Goal: Information Seeking & Learning: Check status

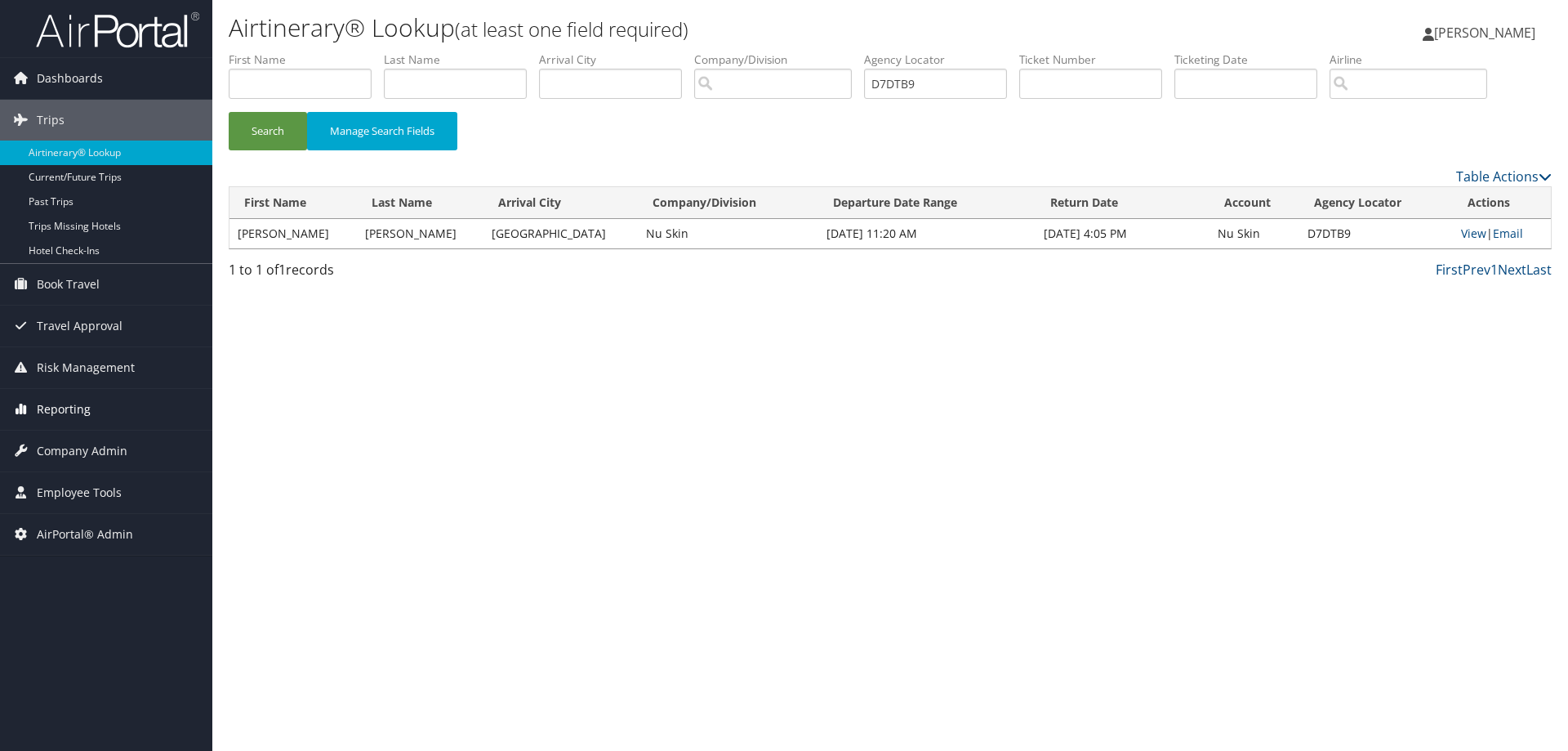
click at [112, 417] on link "Reporting" at bounding box center [106, 409] width 212 height 41
click at [108, 602] on span "Company Admin" at bounding box center [81, 598] width 91 height 41
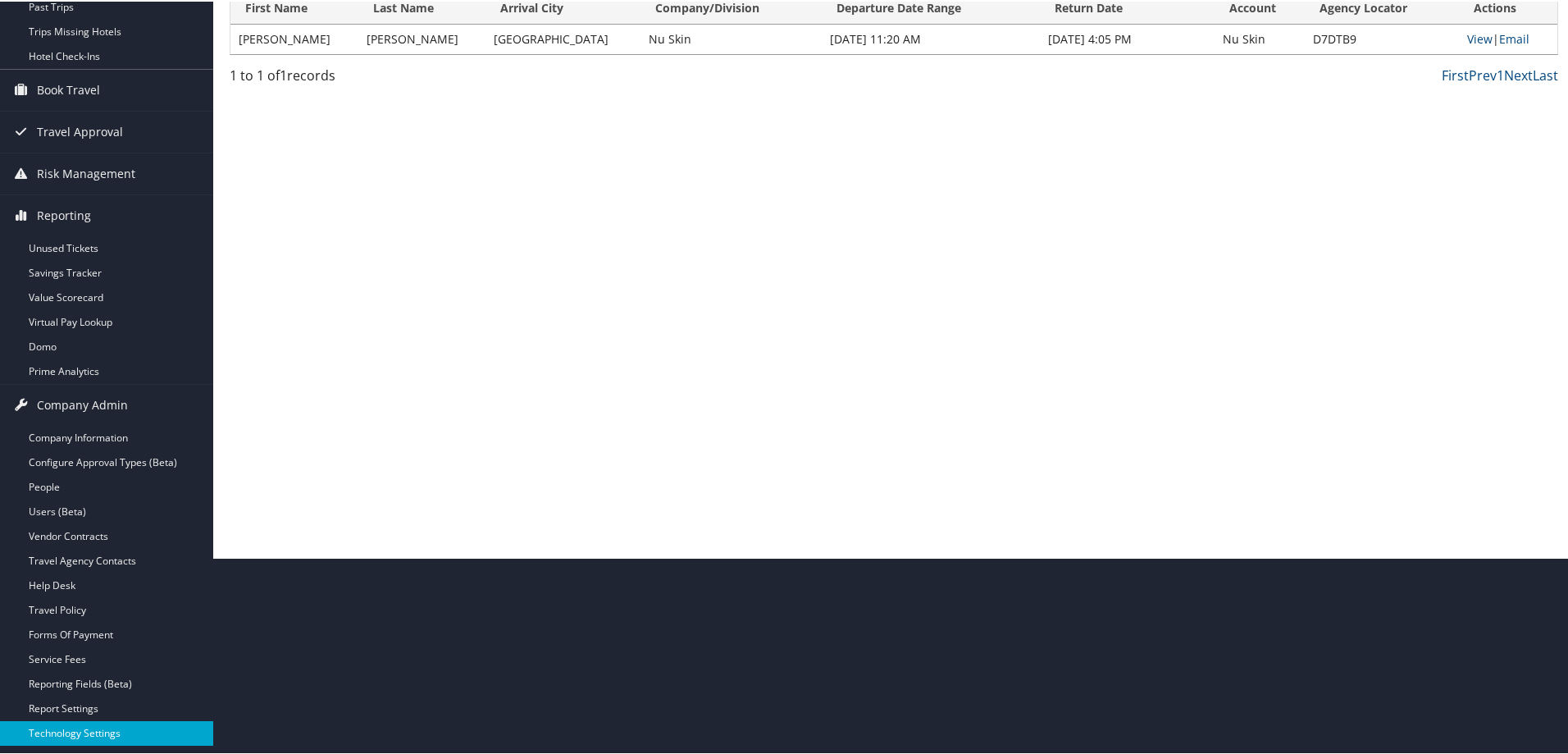
scroll to position [328, 0]
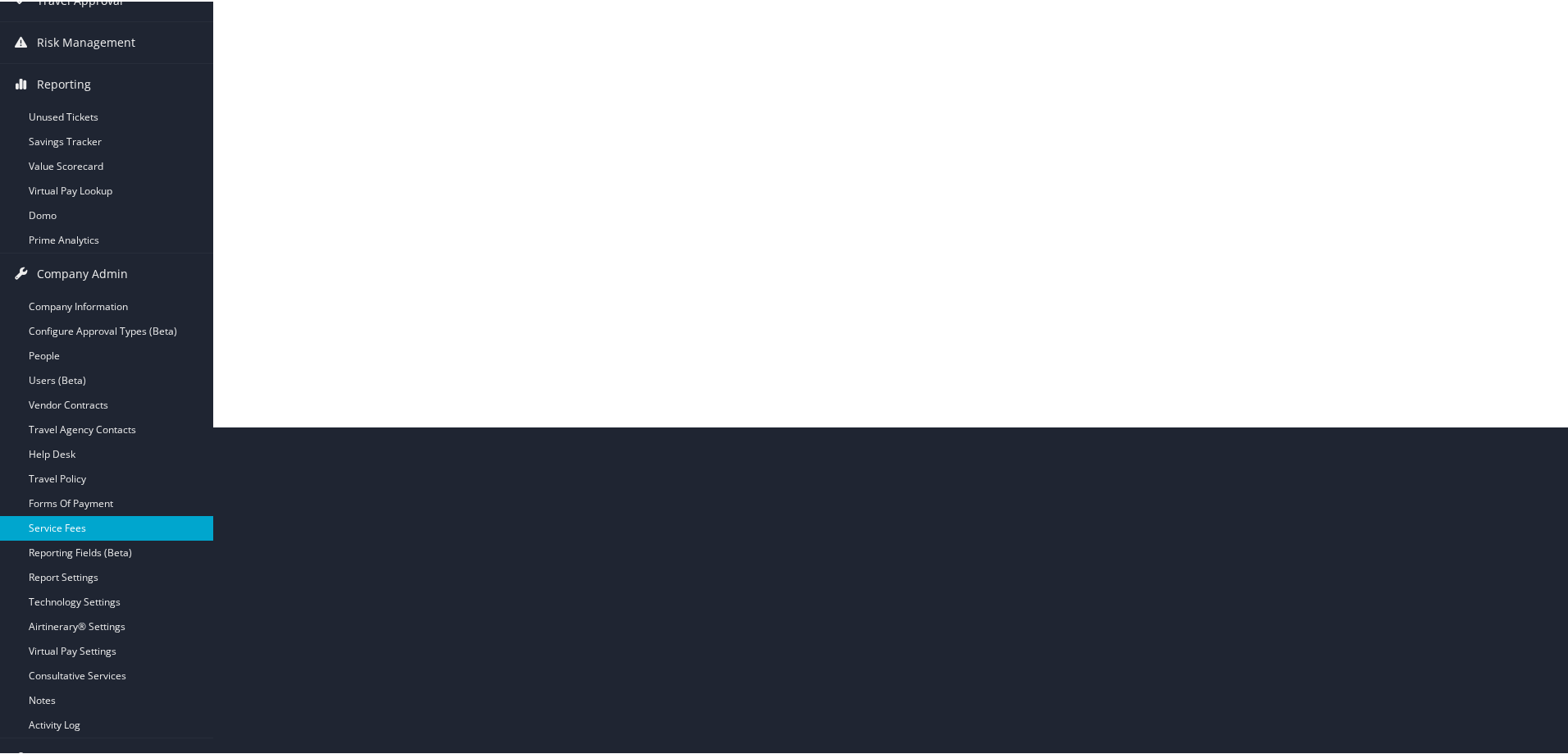
click at [84, 526] on link "Service Fees" at bounding box center [106, 526] width 213 height 25
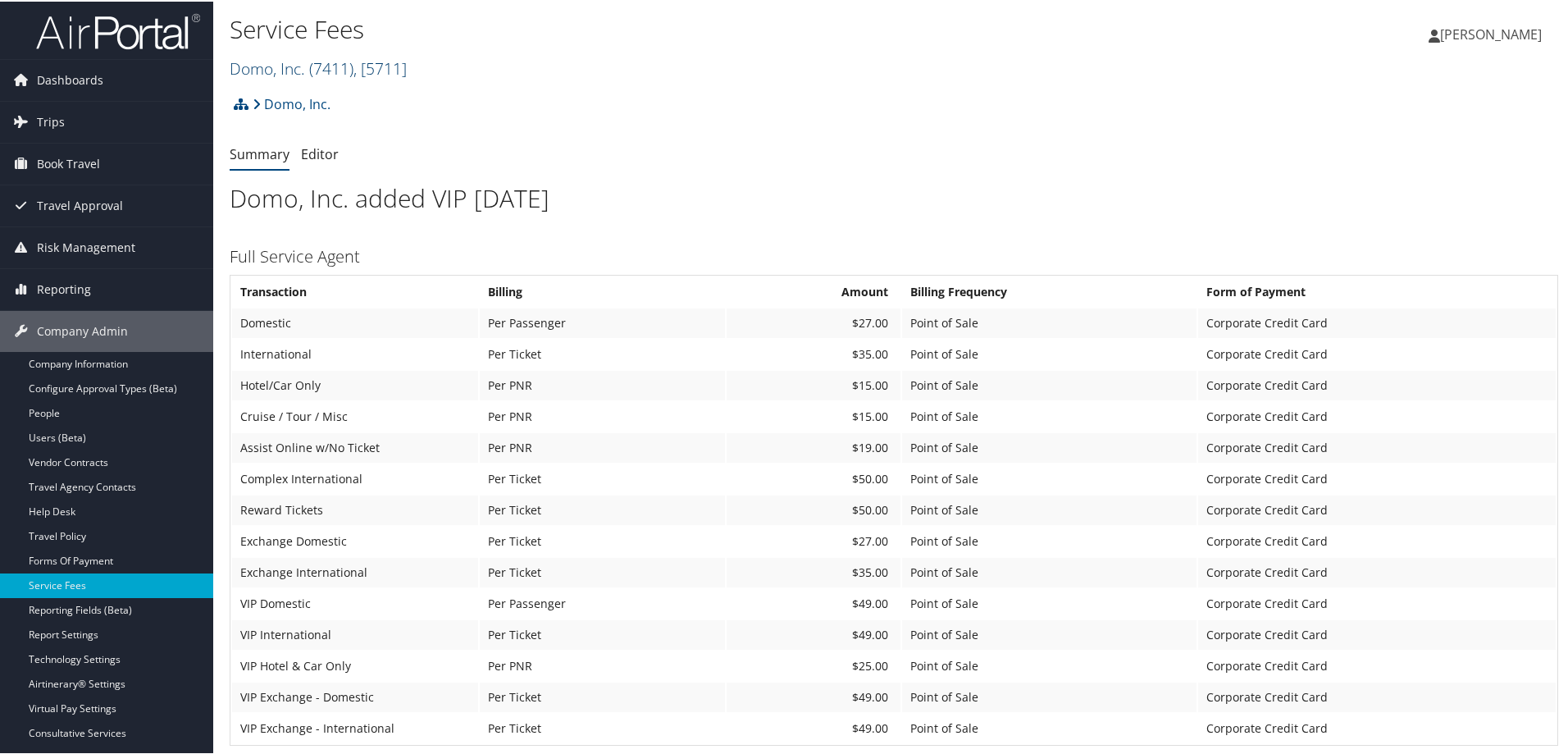
click at [352, 64] on span "( 7411 )" at bounding box center [331, 67] width 44 height 22
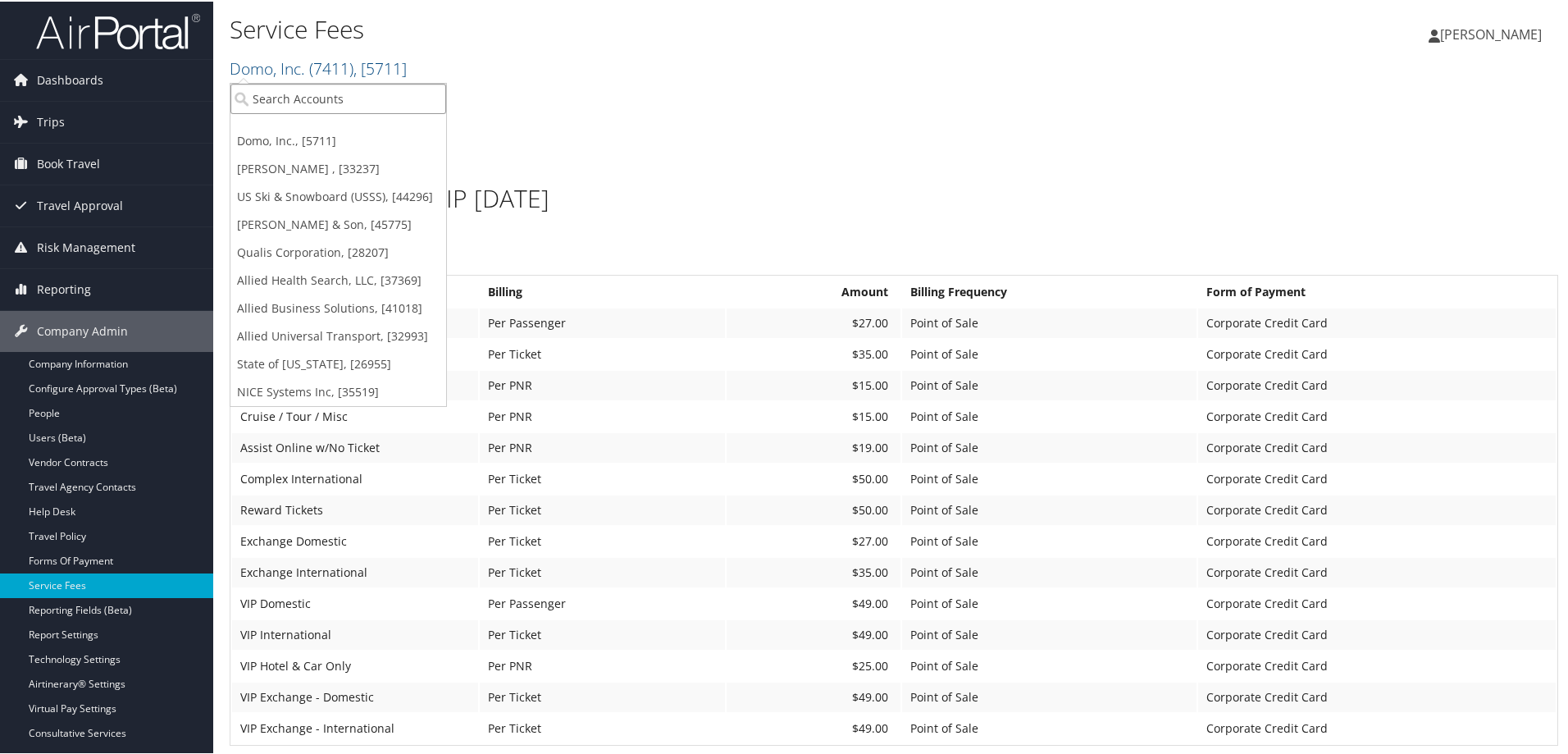
click at [382, 98] on input "search" at bounding box center [338, 96] width 216 height 30
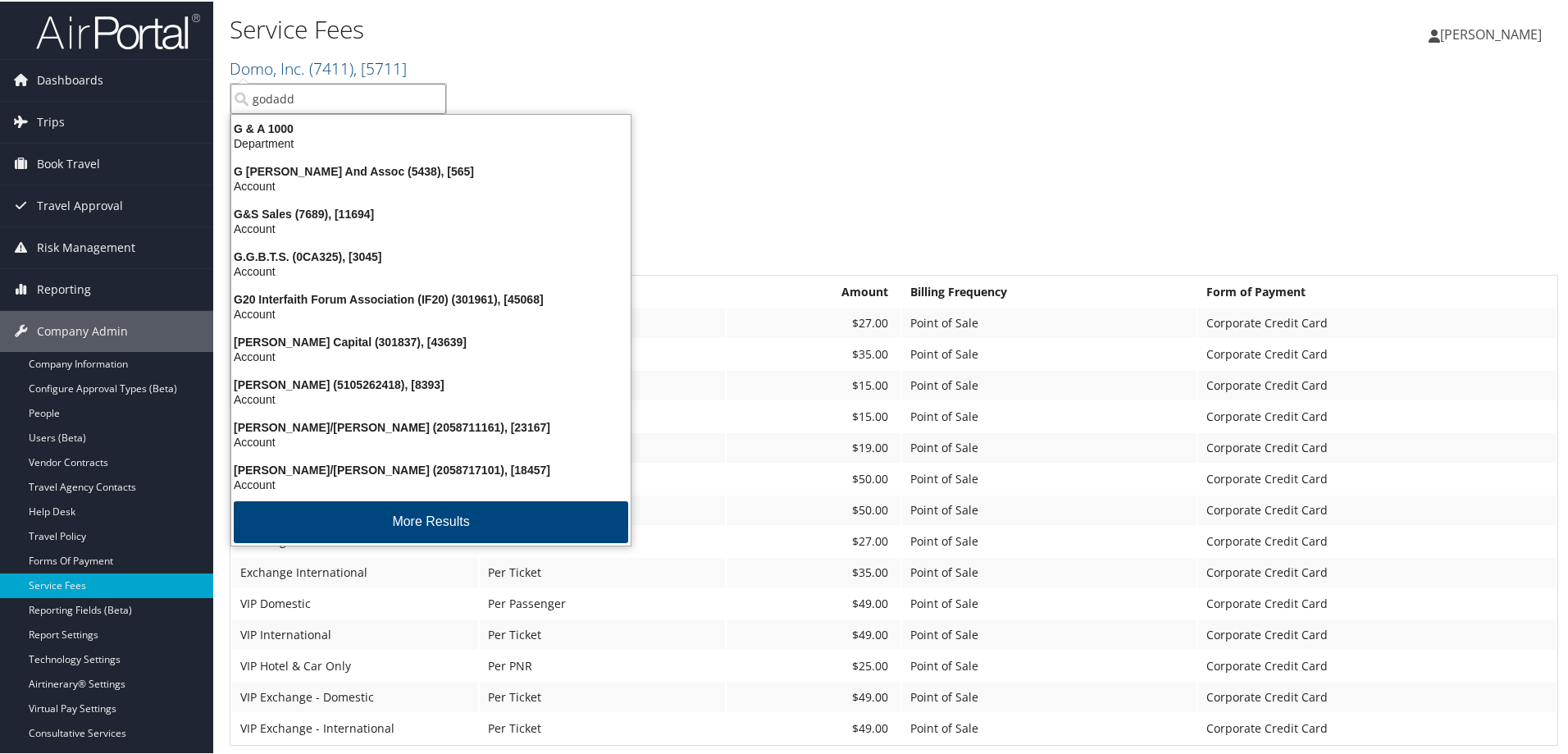
type input "godaddy"
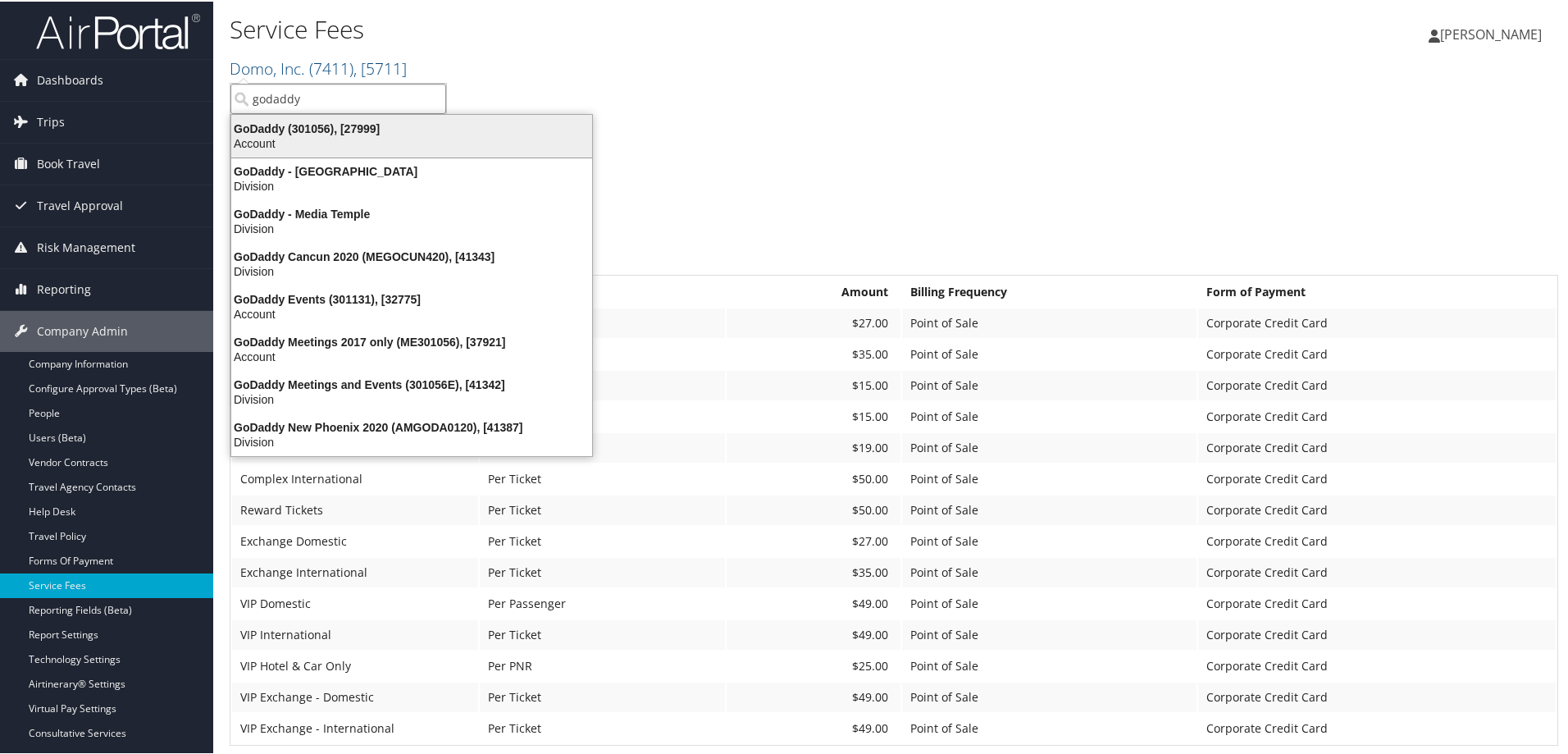
click at [369, 129] on div "GoDaddy (301056), [27999]" at bounding box center [411, 127] width 381 height 15
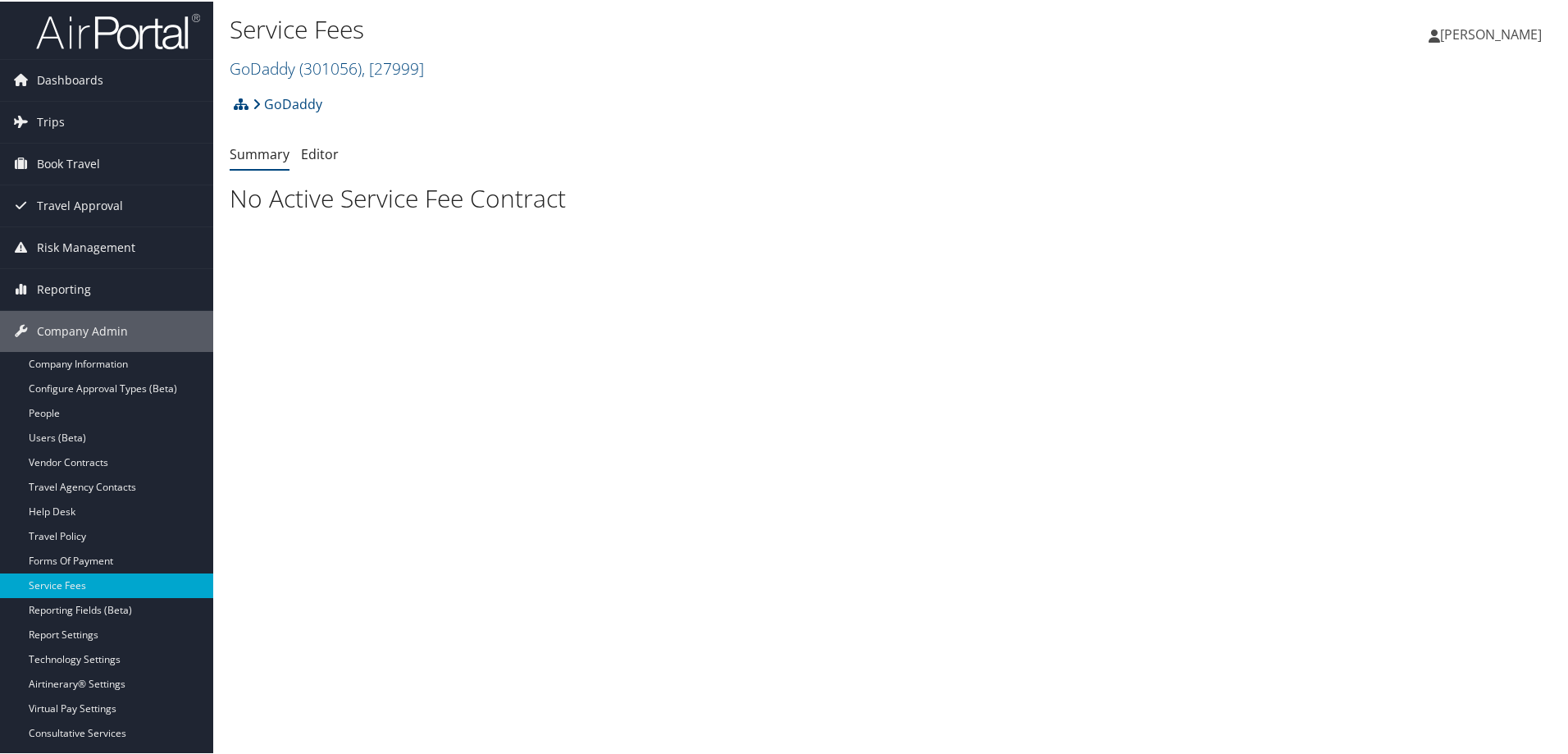
click at [402, 184] on h1 "No Active Service Fee Contract" at bounding box center [893, 197] width 1328 height 35
click at [395, 57] on span ", [ 27999 ]" at bounding box center [393, 67] width 62 height 22
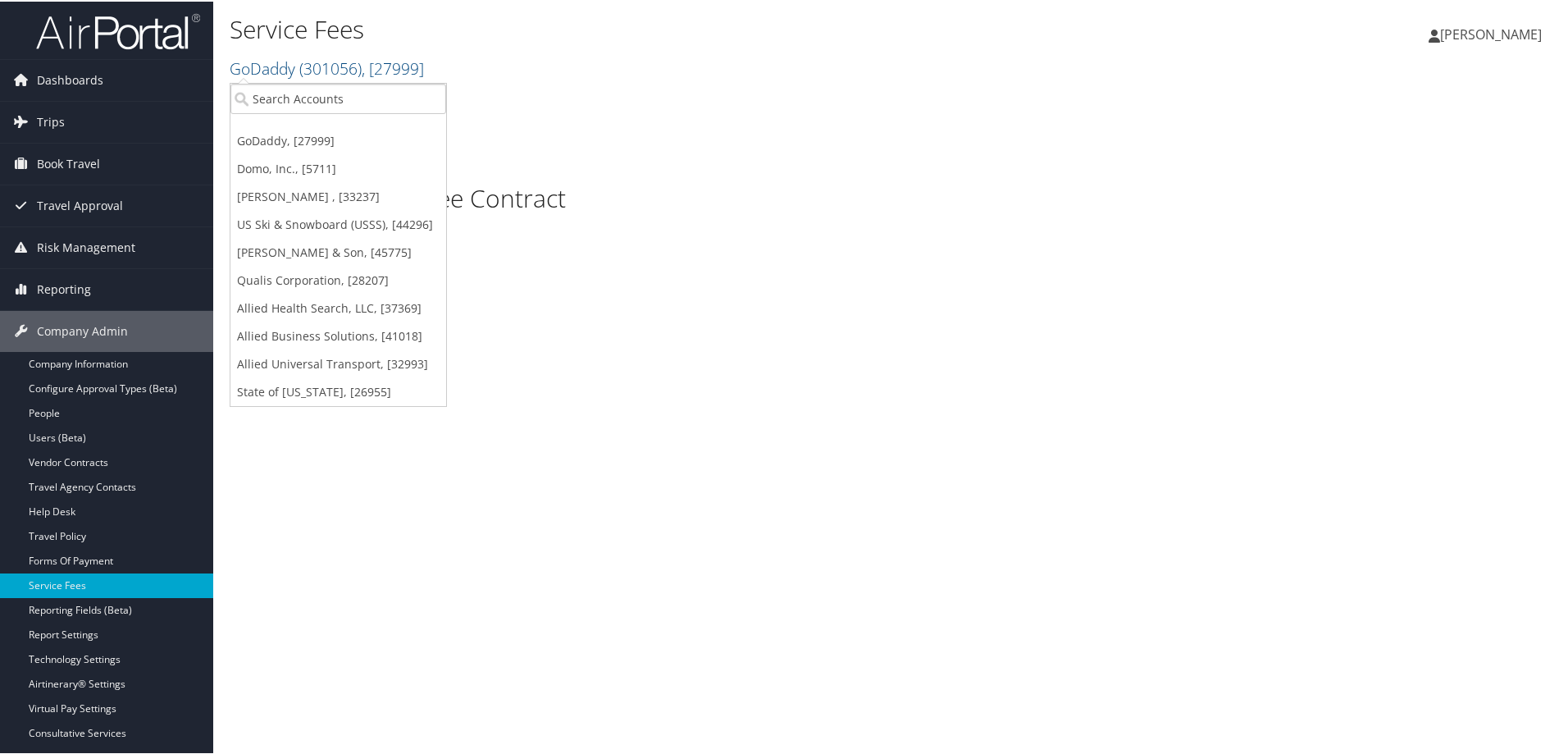
click at [323, 133] on link "GoDaddy, [27999]" at bounding box center [338, 140] width 216 height 28
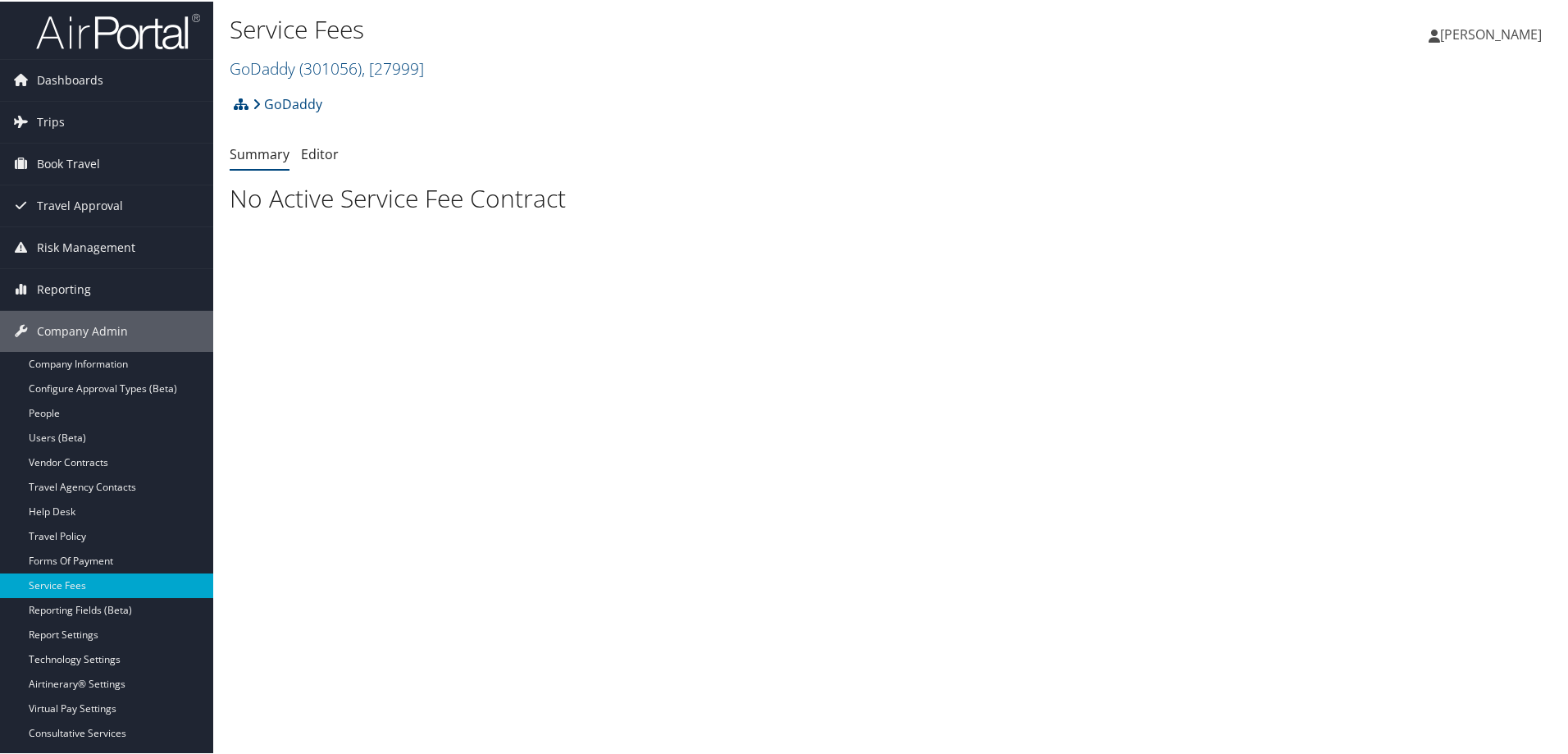
click at [515, 187] on h1 "No Active Service Fee Contract" at bounding box center [893, 197] width 1328 height 35
click at [319, 155] on link "Editor" at bounding box center [319, 152] width 38 height 18
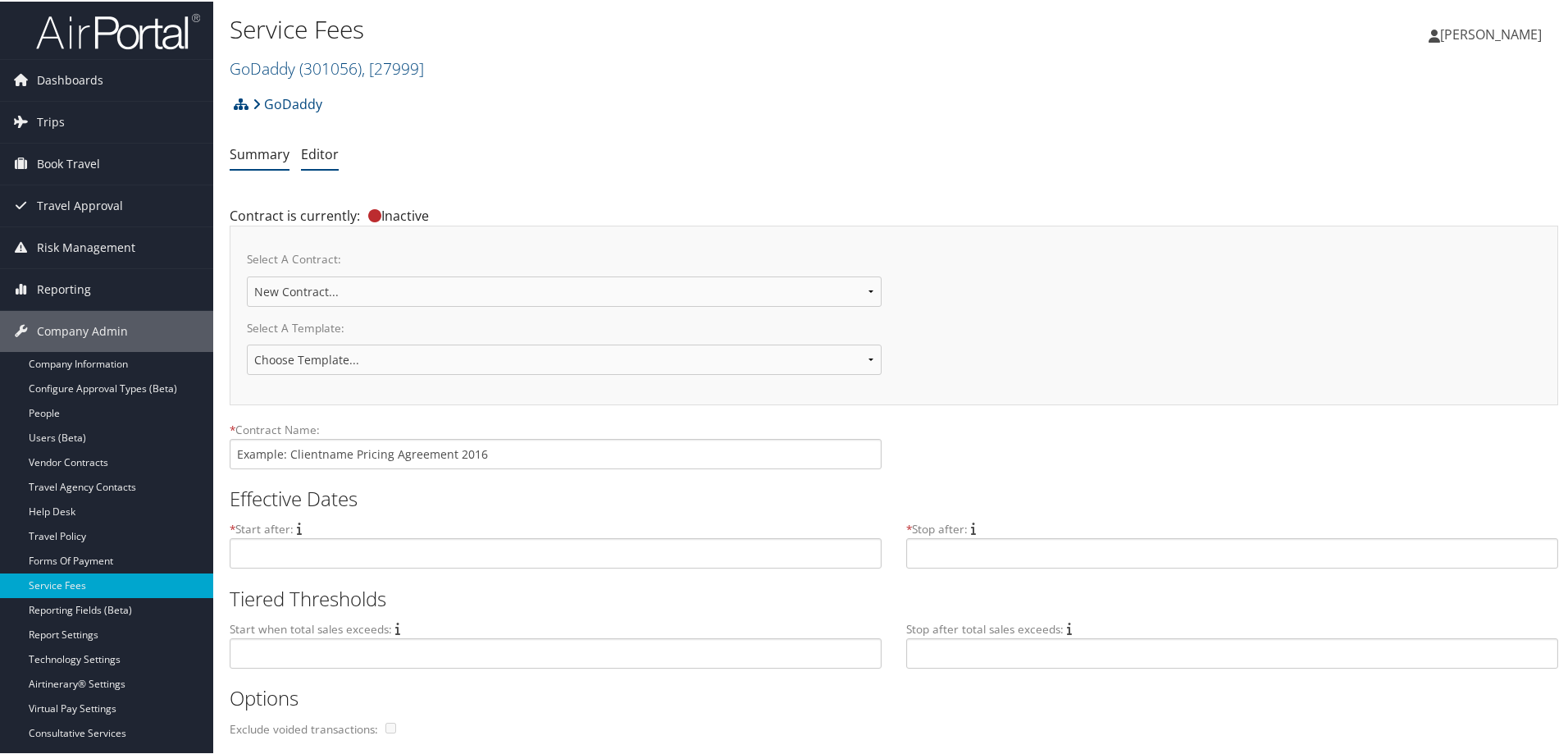
click at [245, 155] on link "Summary" at bounding box center [259, 152] width 60 height 18
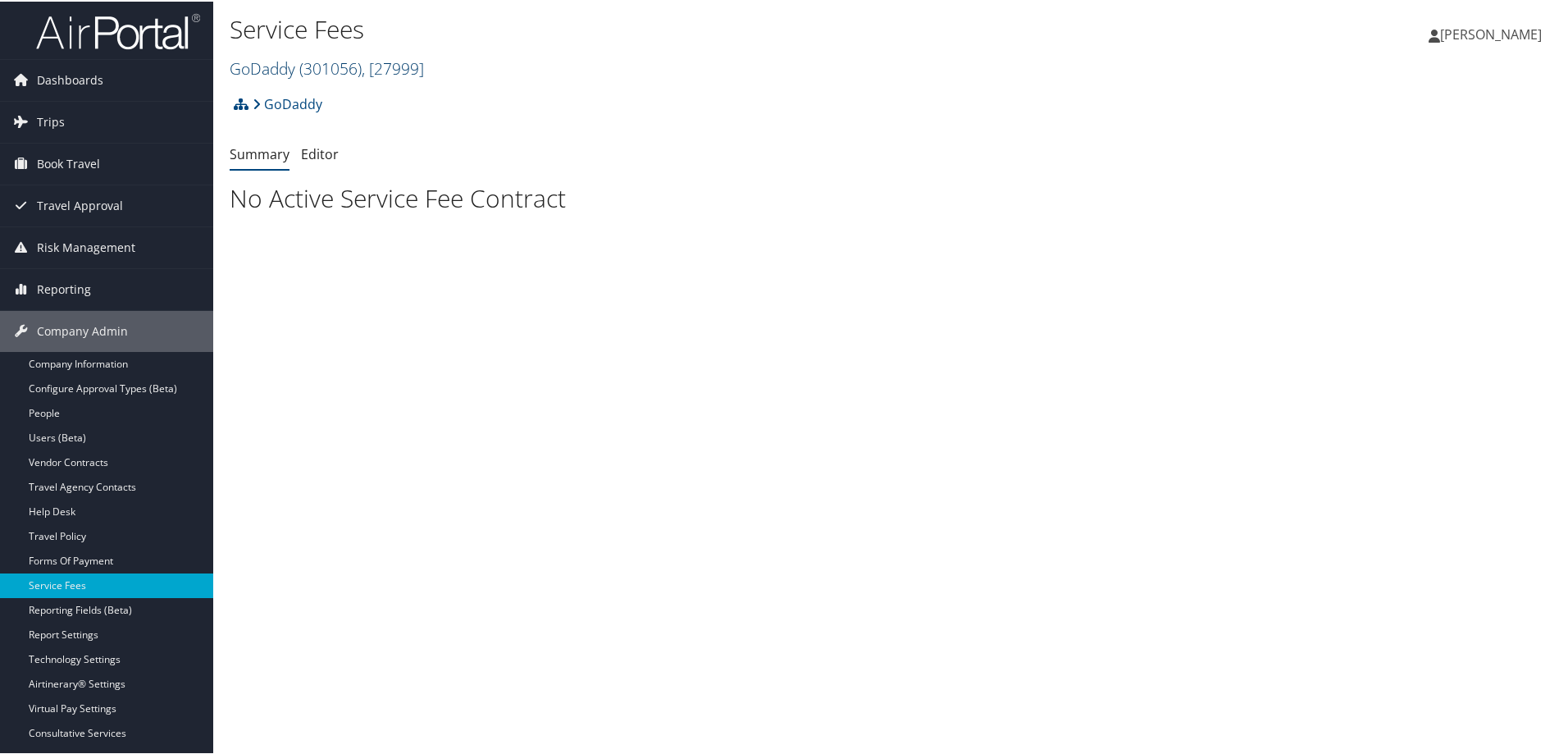
click at [315, 67] on span "( 301056 )" at bounding box center [330, 67] width 62 height 22
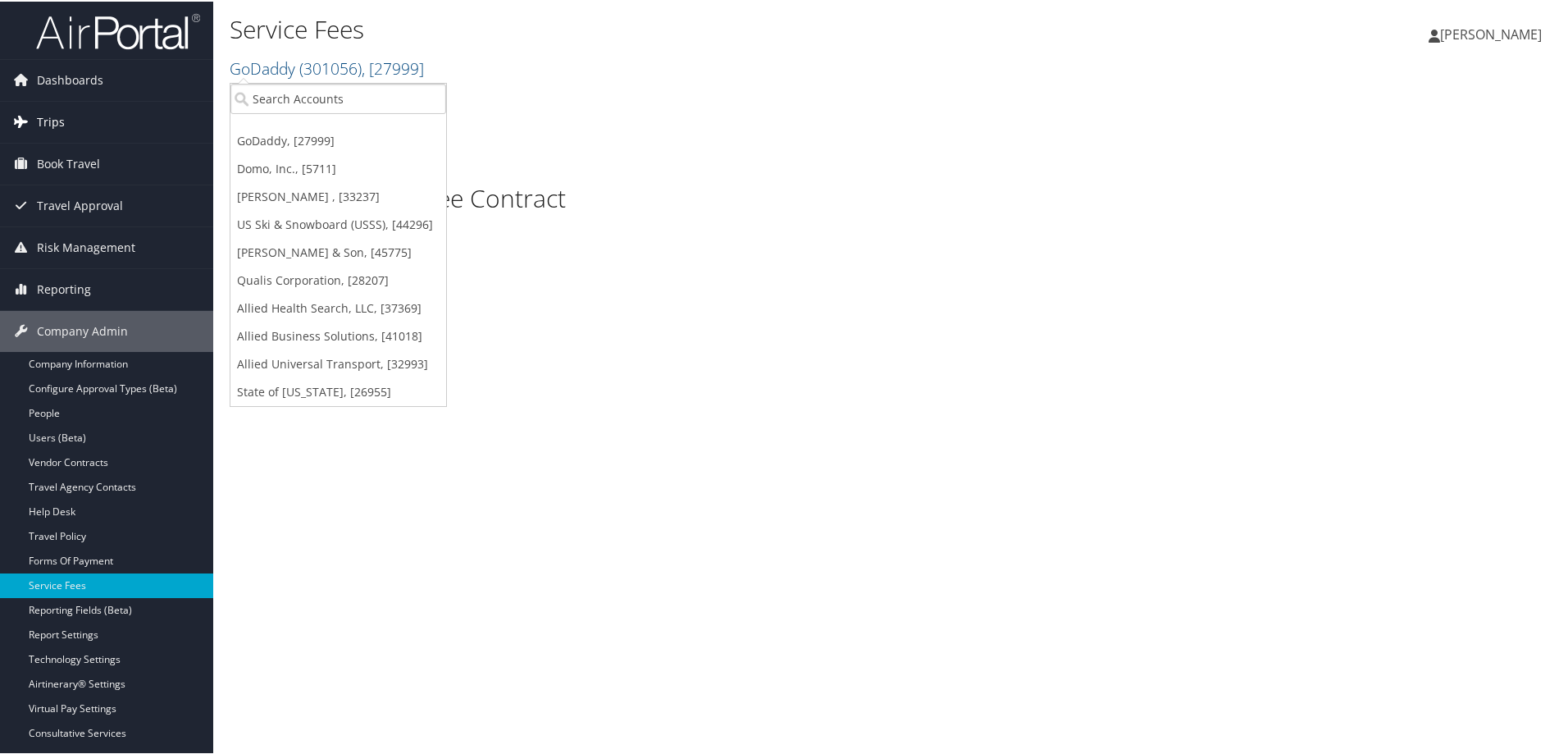
click at [70, 119] on link "Trips" at bounding box center [106, 120] width 213 height 41
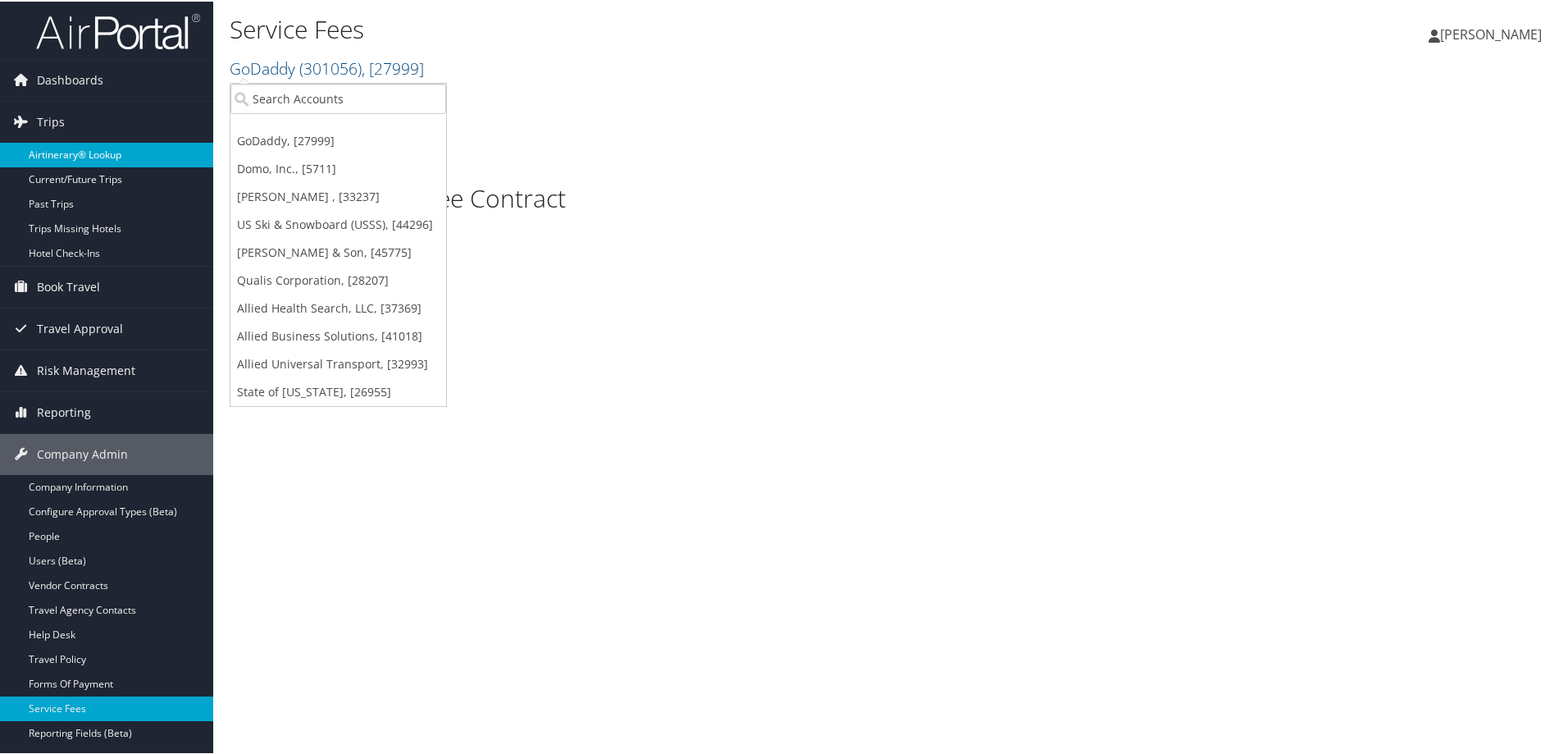
click at [77, 151] on link "Airtinerary® Lookup" at bounding box center [106, 153] width 213 height 25
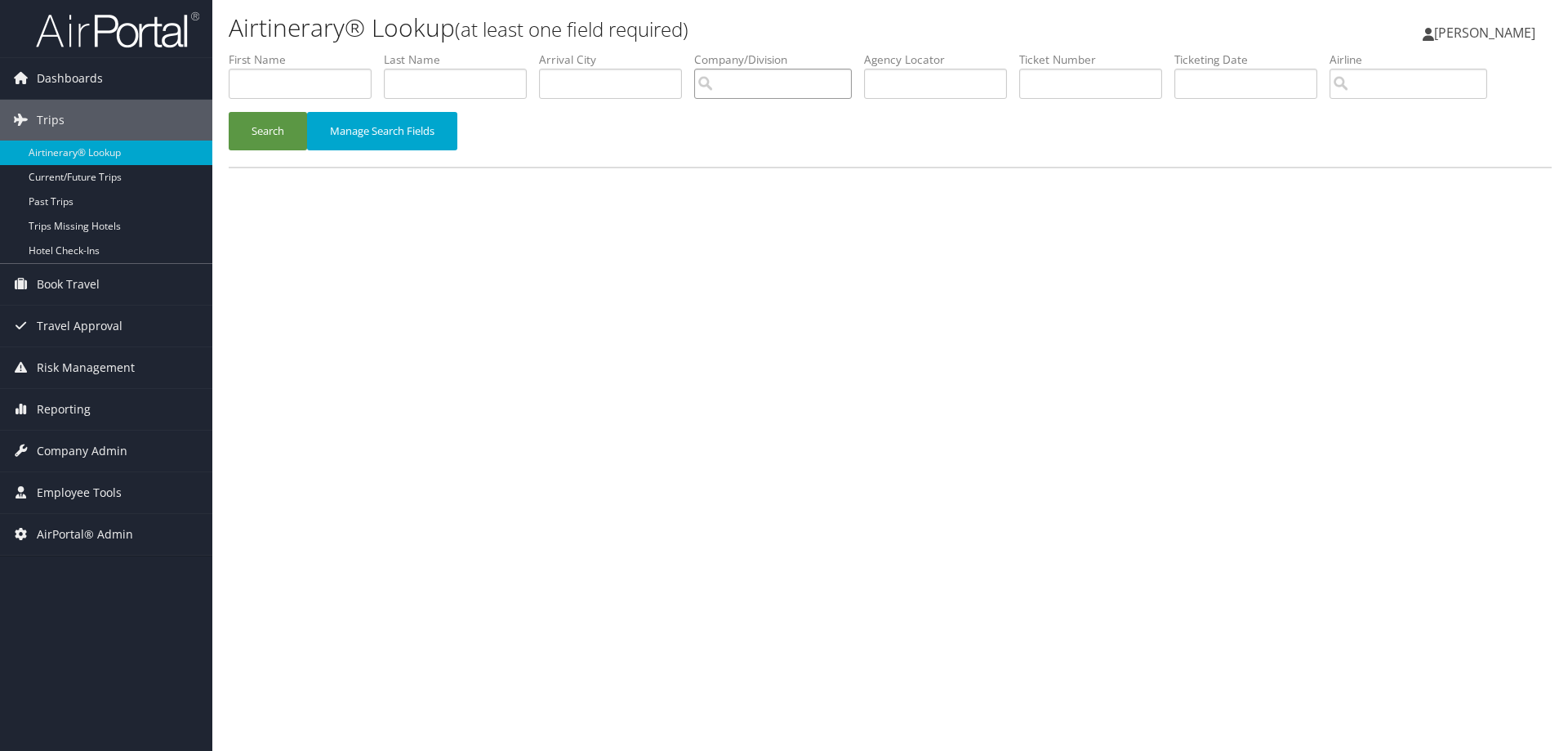
click at [757, 80] on input "search" at bounding box center [773, 83] width 157 height 30
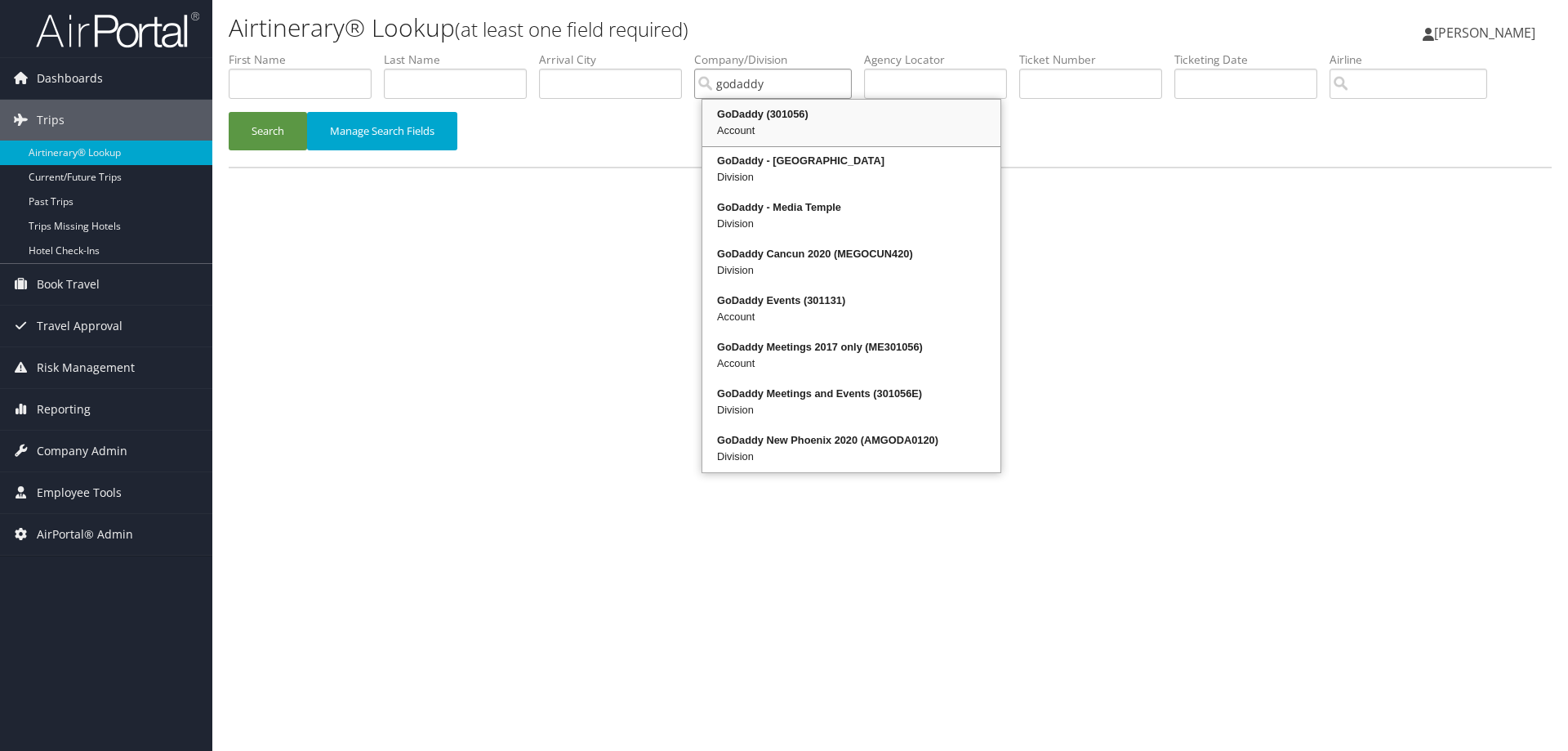
click at [798, 143] on li "GoDaddy (301056) Account" at bounding box center [851, 123] width 300 height 48
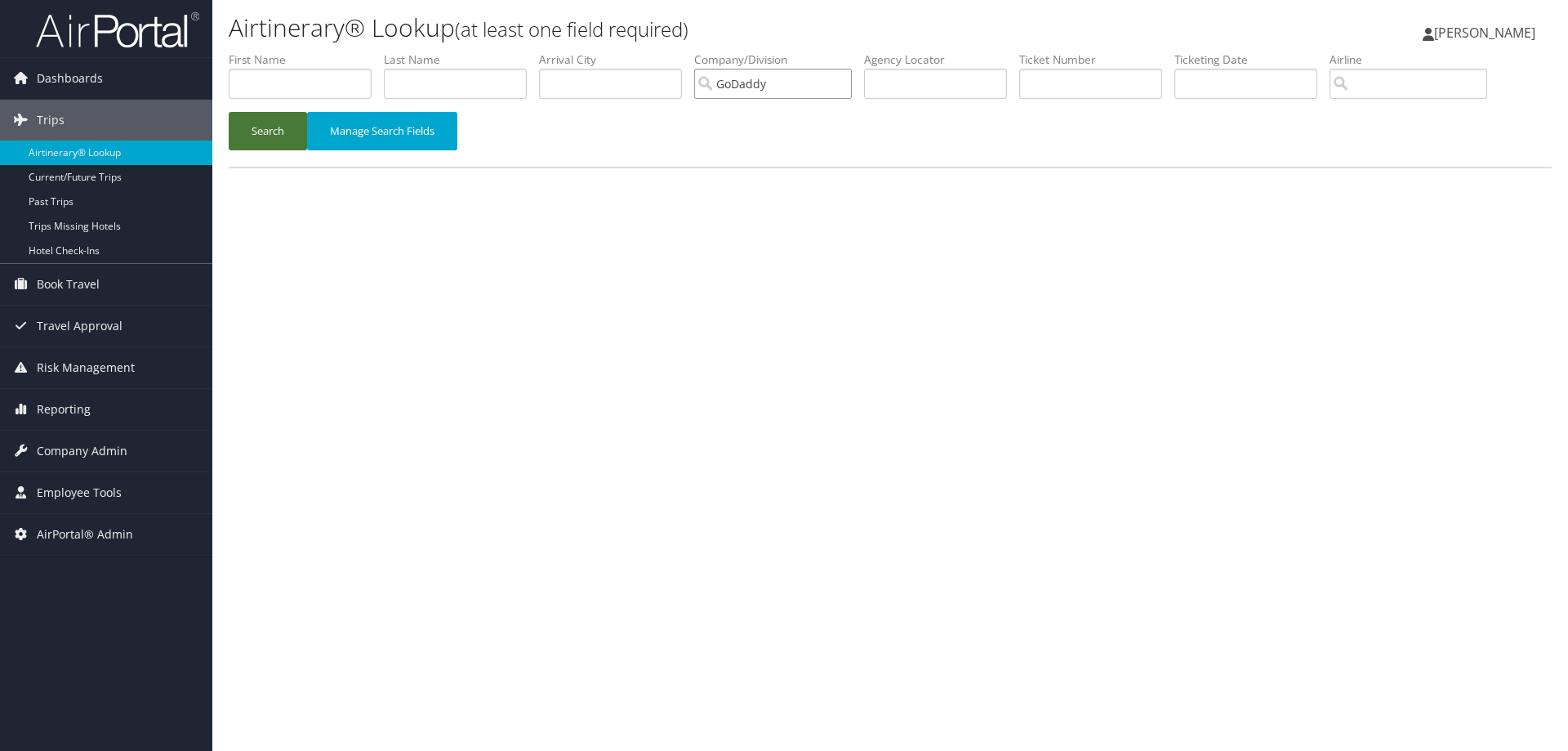
type input "GoDaddy"
click at [257, 134] on button "Search" at bounding box center [268, 131] width 79 height 38
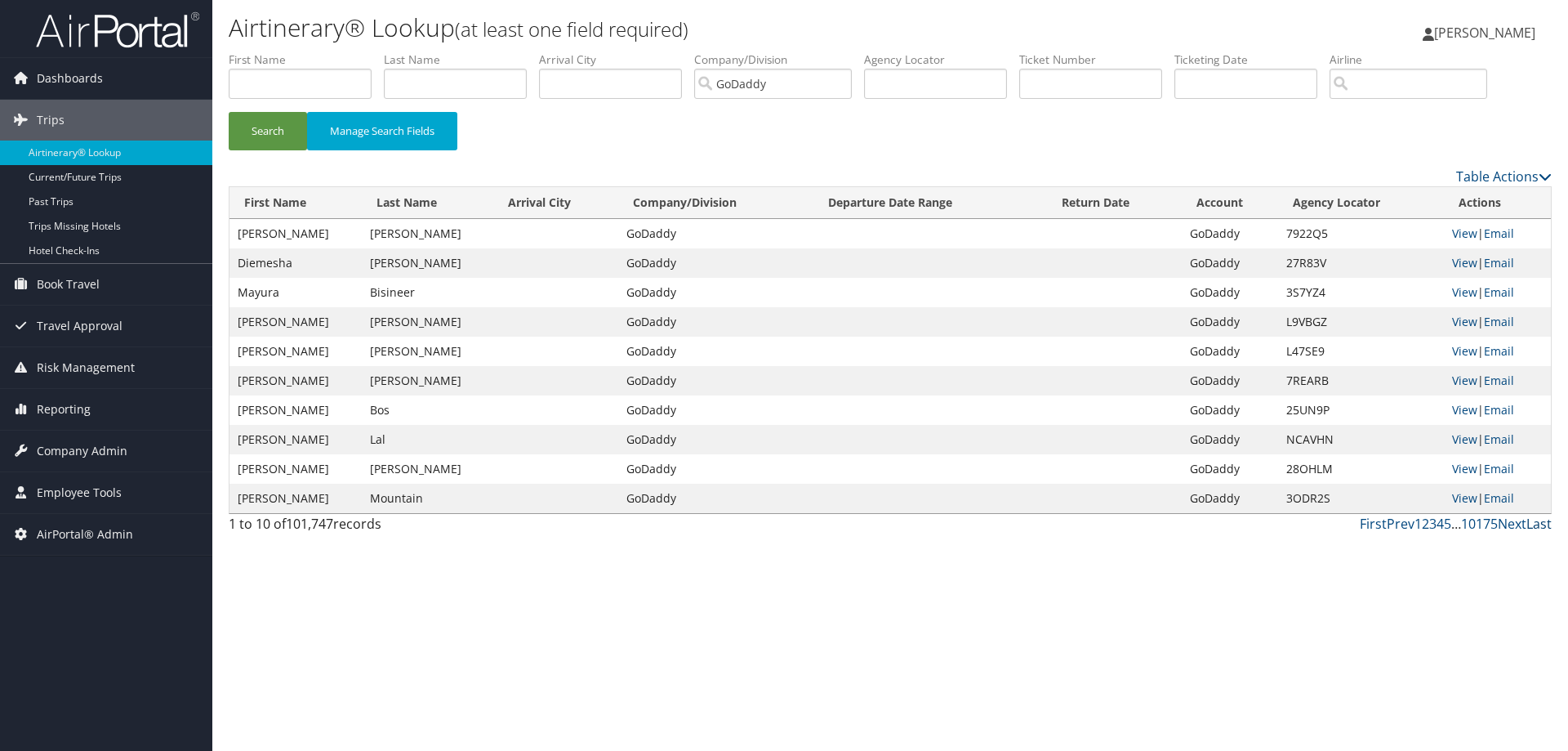
click at [1541, 526] on link "Last" at bounding box center [1540, 524] width 26 height 18
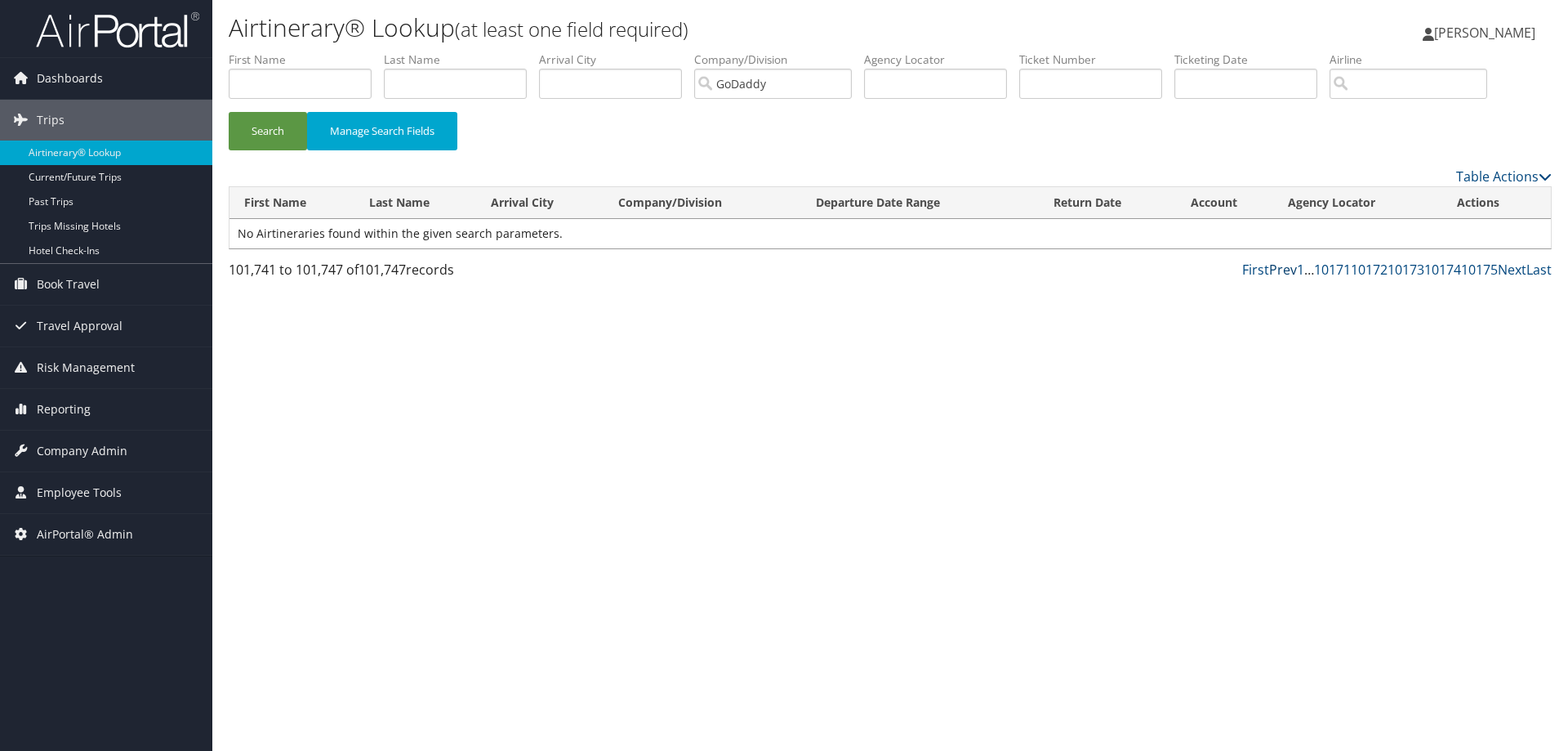
click at [1287, 264] on link "Prev" at bounding box center [1283, 270] width 27 height 18
click at [1280, 266] on link "Prev" at bounding box center [1283, 270] width 27 height 18
click at [1281, 268] on link "Prev" at bounding box center [1283, 270] width 27 height 18
drag, startPoint x: 1270, startPoint y: 283, endPoint x: 1282, endPoint y: 268, distance: 19.2
click at [1279, 272] on div "101,711 to 101,720 of 101,747 records First Prev 1 … 10171 10172 10173 10174 10…" at bounding box center [891, 274] width 1348 height 27
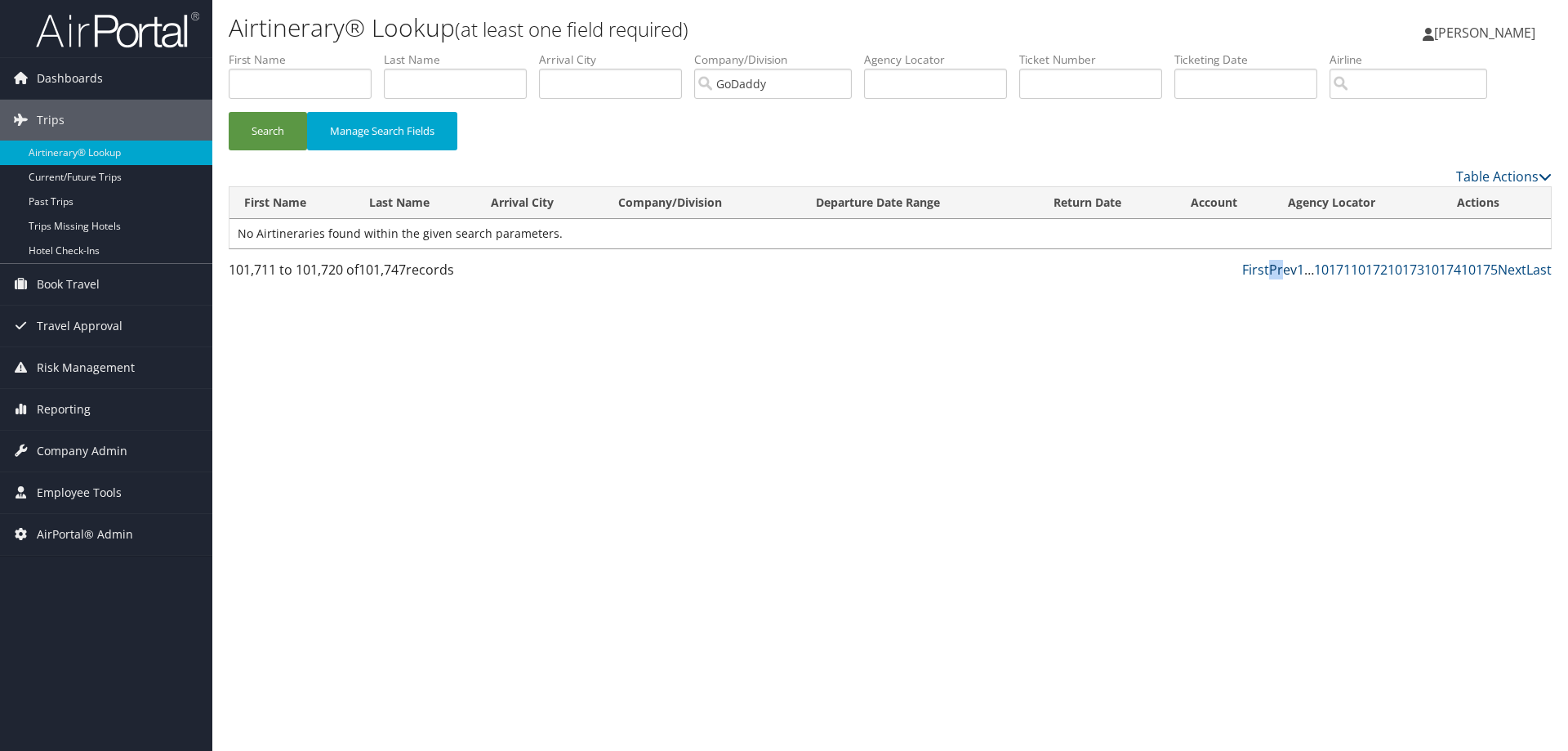
drag, startPoint x: 1285, startPoint y: 264, endPoint x: 1292, endPoint y: 278, distance: 15.7
click at [1292, 278] on link "Prev" at bounding box center [1283, 270] width 27 height 18
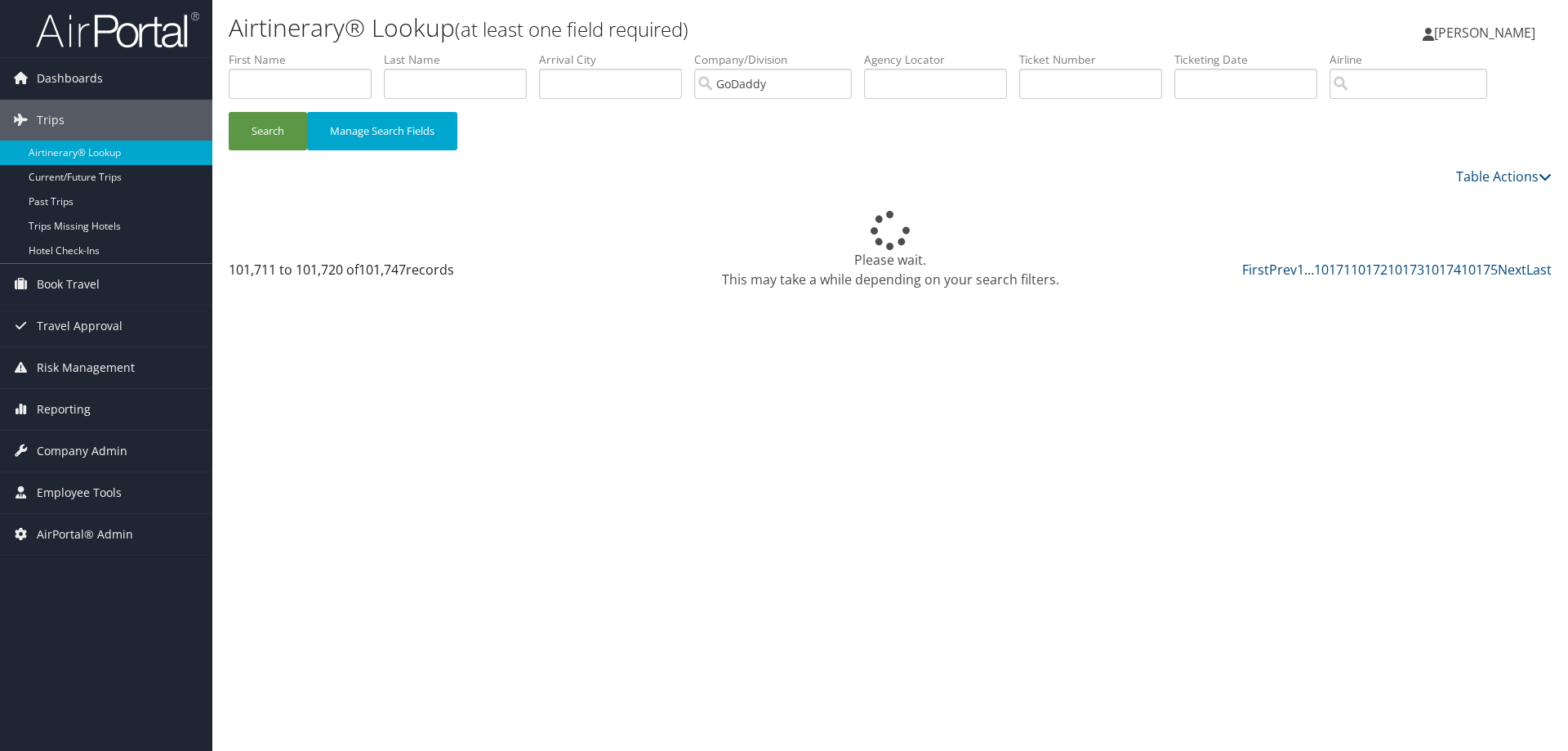
click at [1279, 273] on div "Please wait. This may take a while depending on your search filters." at bounding box center [890, 251] width 1323 height 79
click at [1285, 266] on div "Please wait. This may take a while depending on your search filters." at bounding box center [890, 251] width 1323 height 79
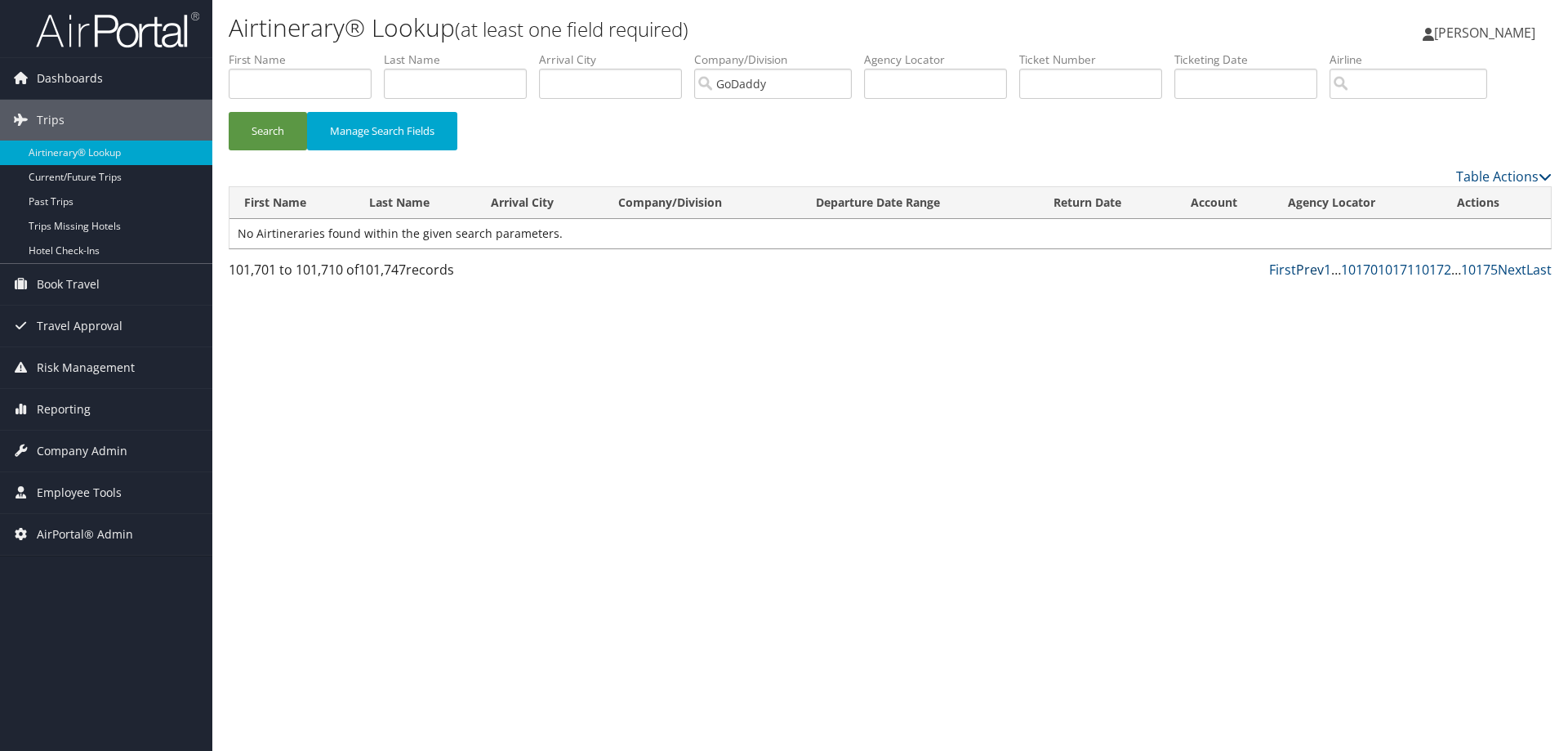
click at [1314, 268] on link "Prev" at bounding box center [1310, 270] width 27 height 18
click at [1313, 262] on link "Prev" at bounding box center [1310, 270] width 27 height 18
click at [804, 80] on input "GoDaddy" at bounding box center [773, 83] width 157 height 30
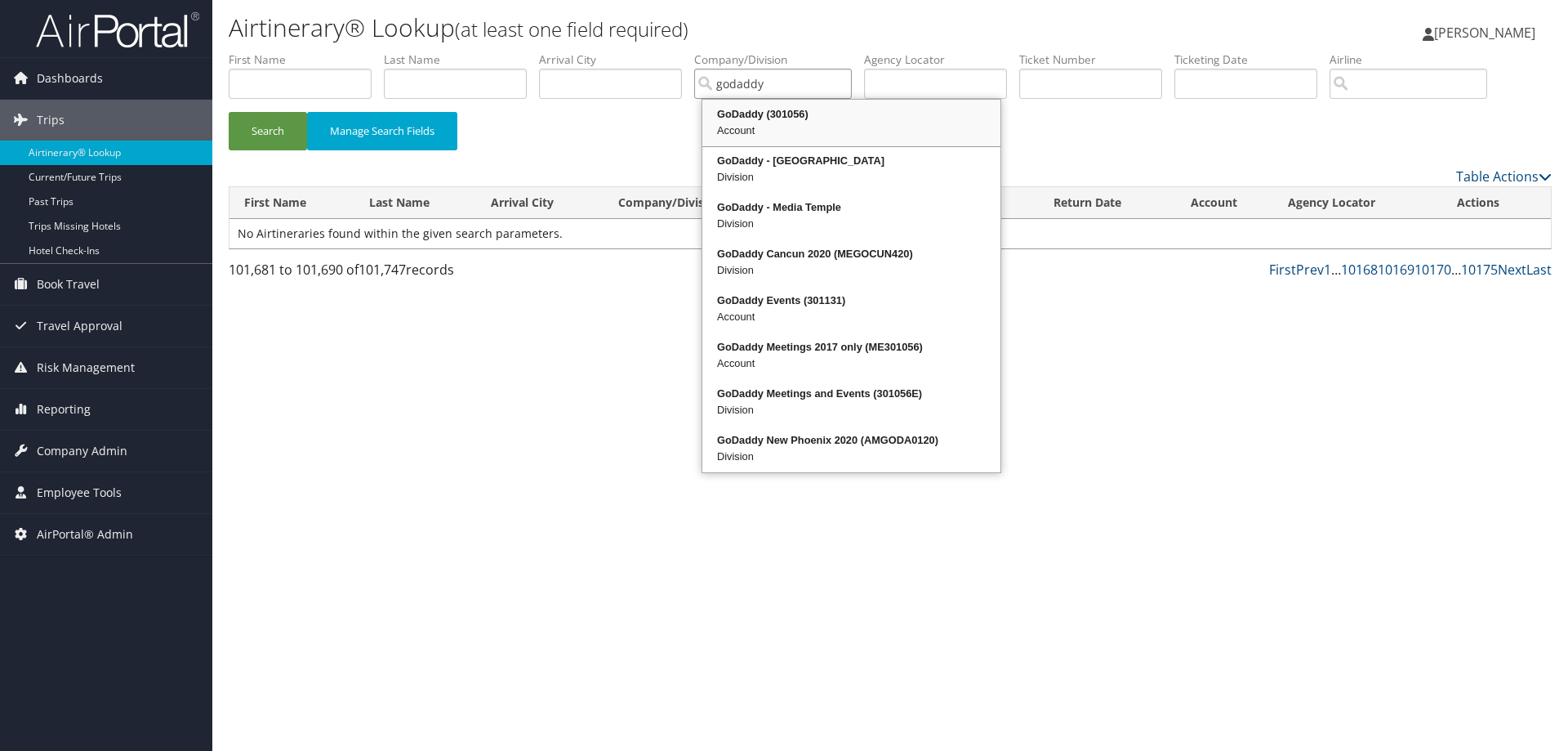
click at [766, 111] on div "GoDaddy (301056)" at bounding box center [851, 114] width 293 height 16
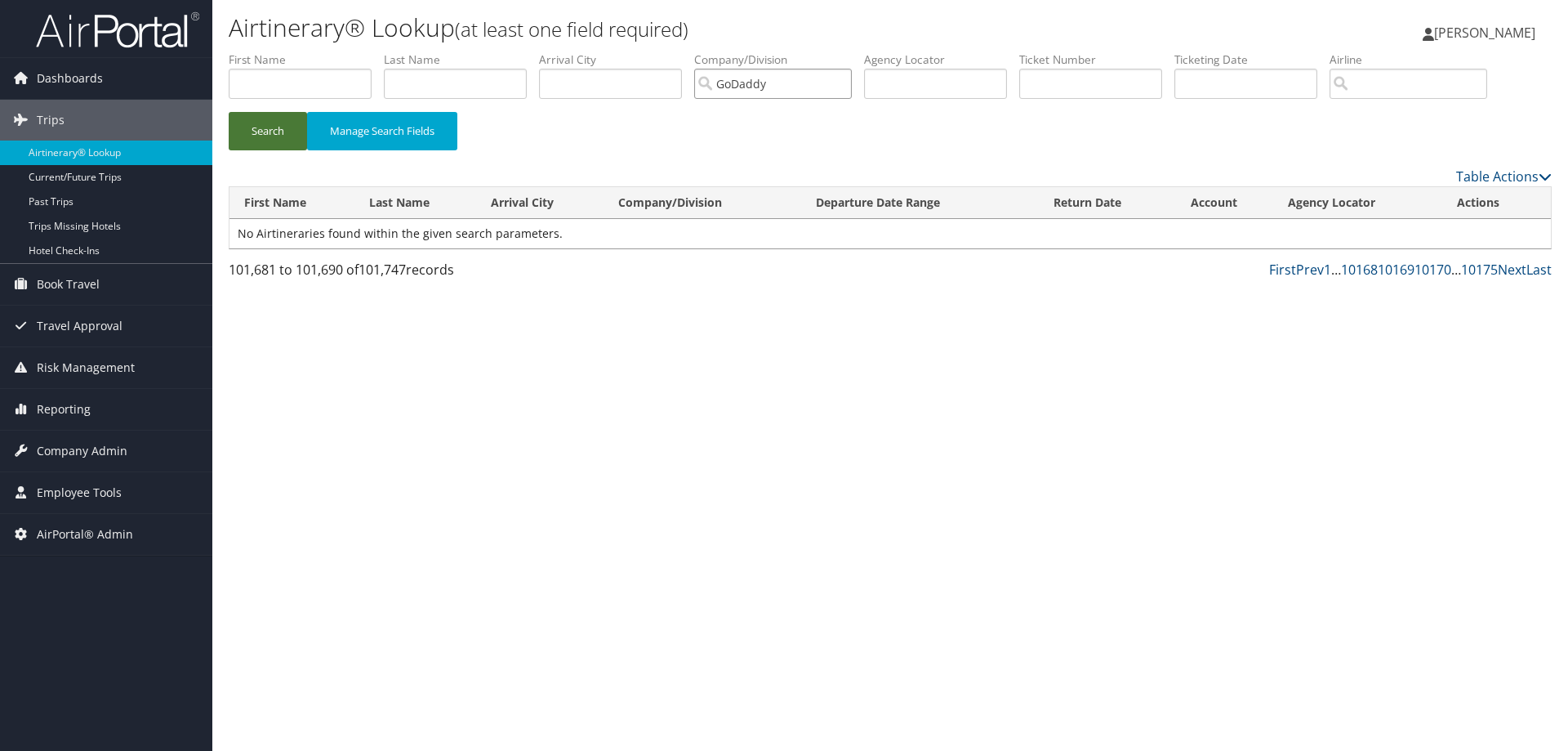
type input "GoDaddy"
click at [263, 116] on button "Search" at bounding box center [268, 131] width 79 height 38
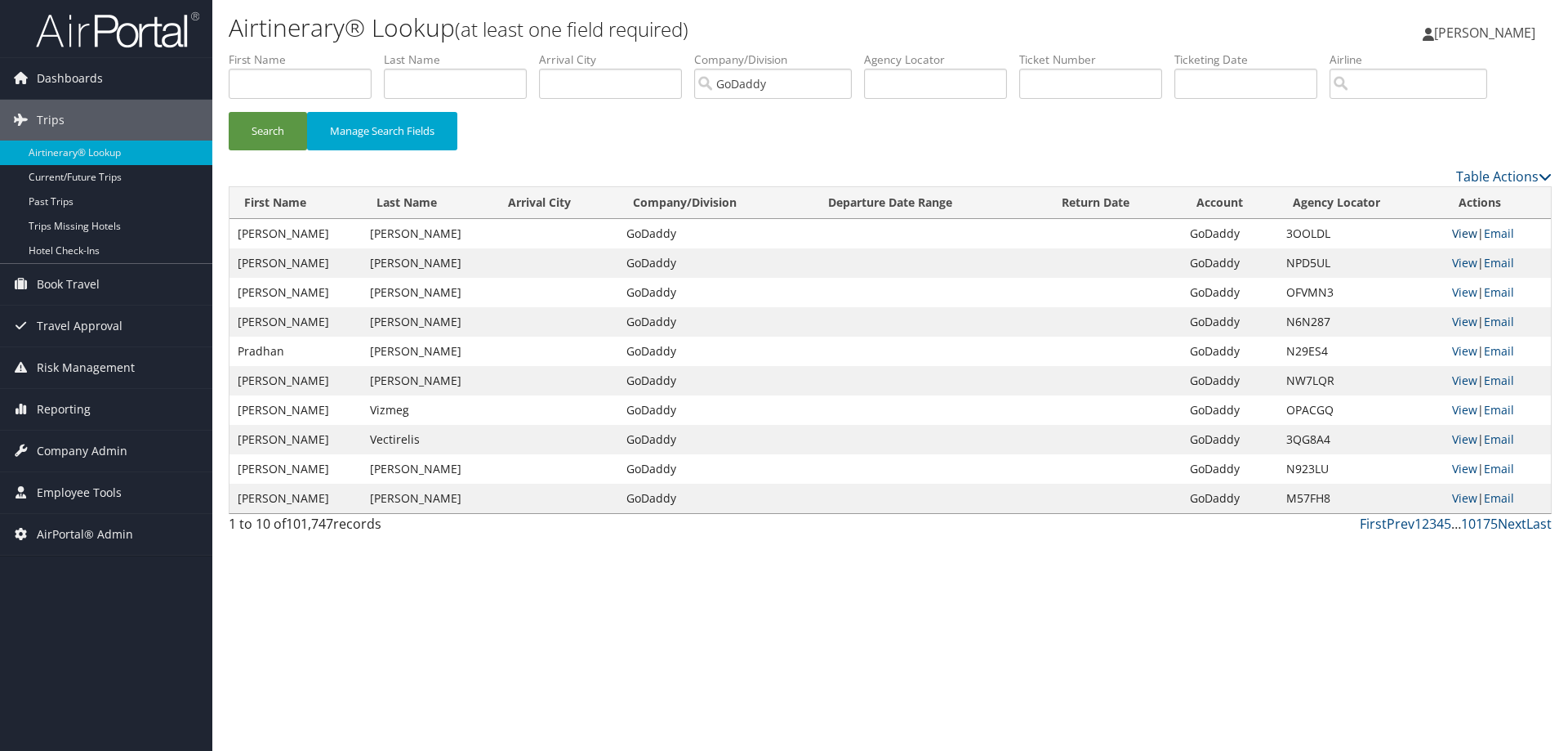
click at [1465, 233] on link "View" at bounding box center [1466, 233] width 26 height 16
click at [1446, 527] on link "5" at bounding box center [1448, 524] width 7 height 18
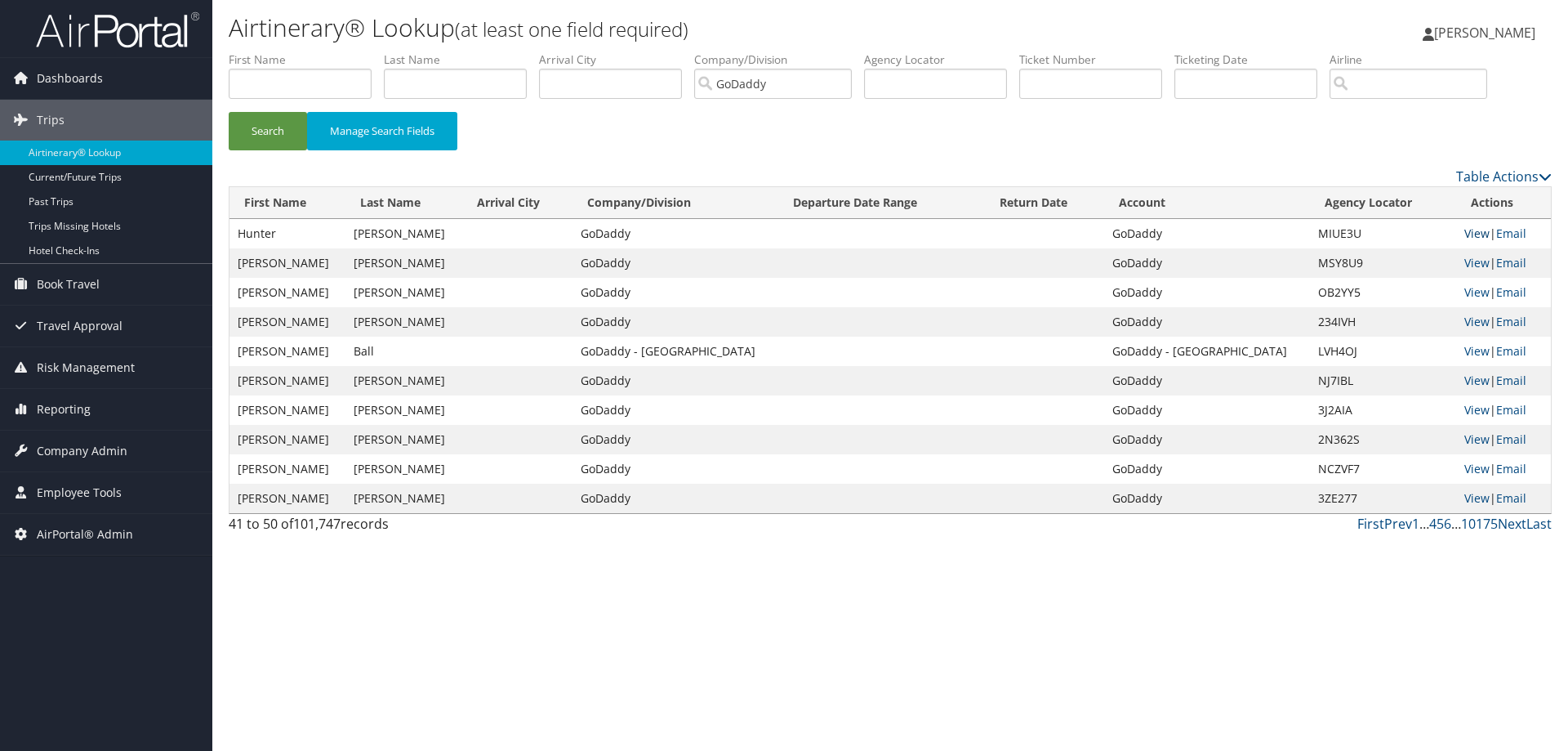
click at [1472, 230] on link "View" at bounding box center [1477, 233] width 26 height 16
click at [1515, 522] on link "Next" at bounding box center [1512, 524] width 28 height 18
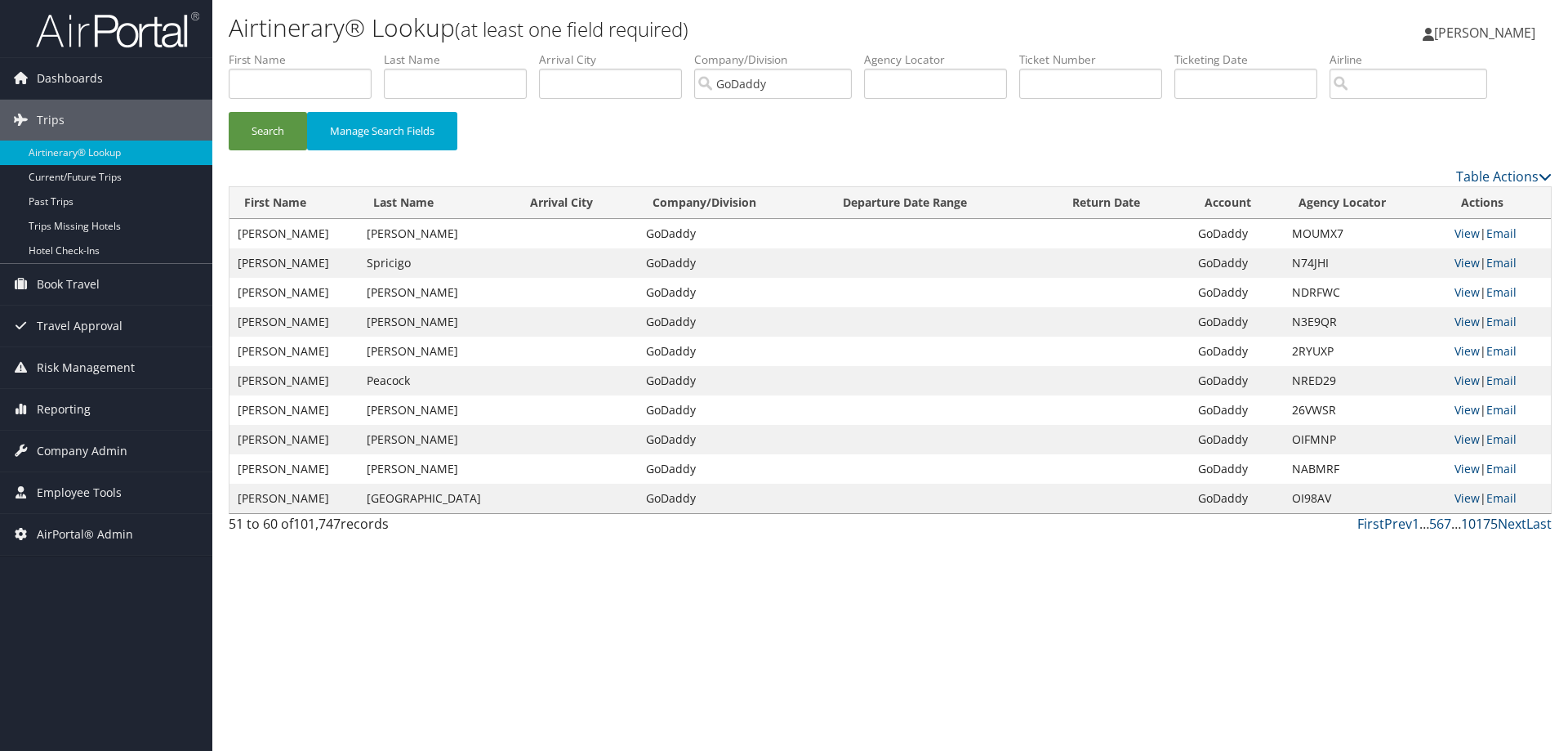
click at [1475, 518] on link "10175" at bounding box center [1479, 524] width 37 height 18
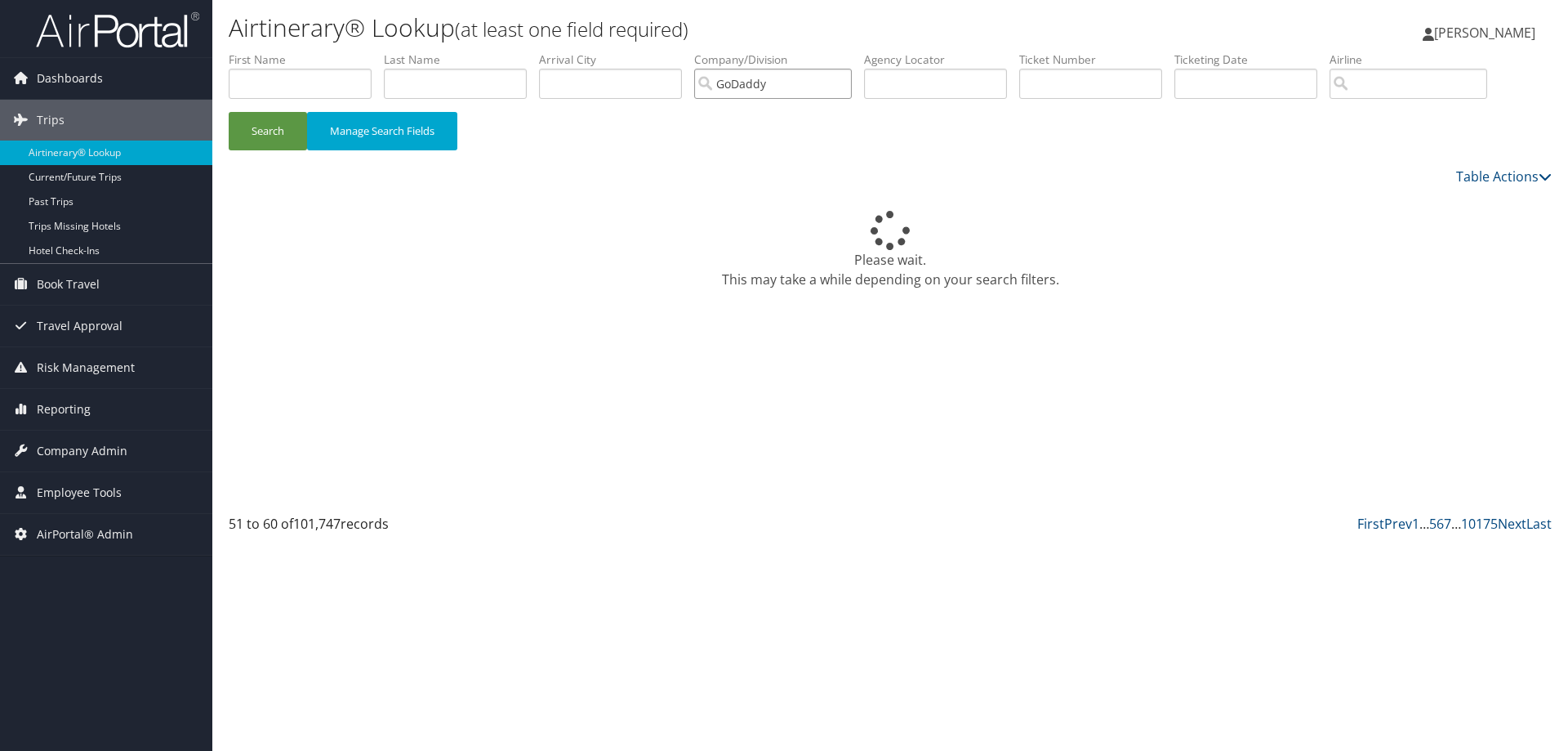
click at [794, 89] on input "GoDaddy" at bounding box center [773, 83] width 157 height 30
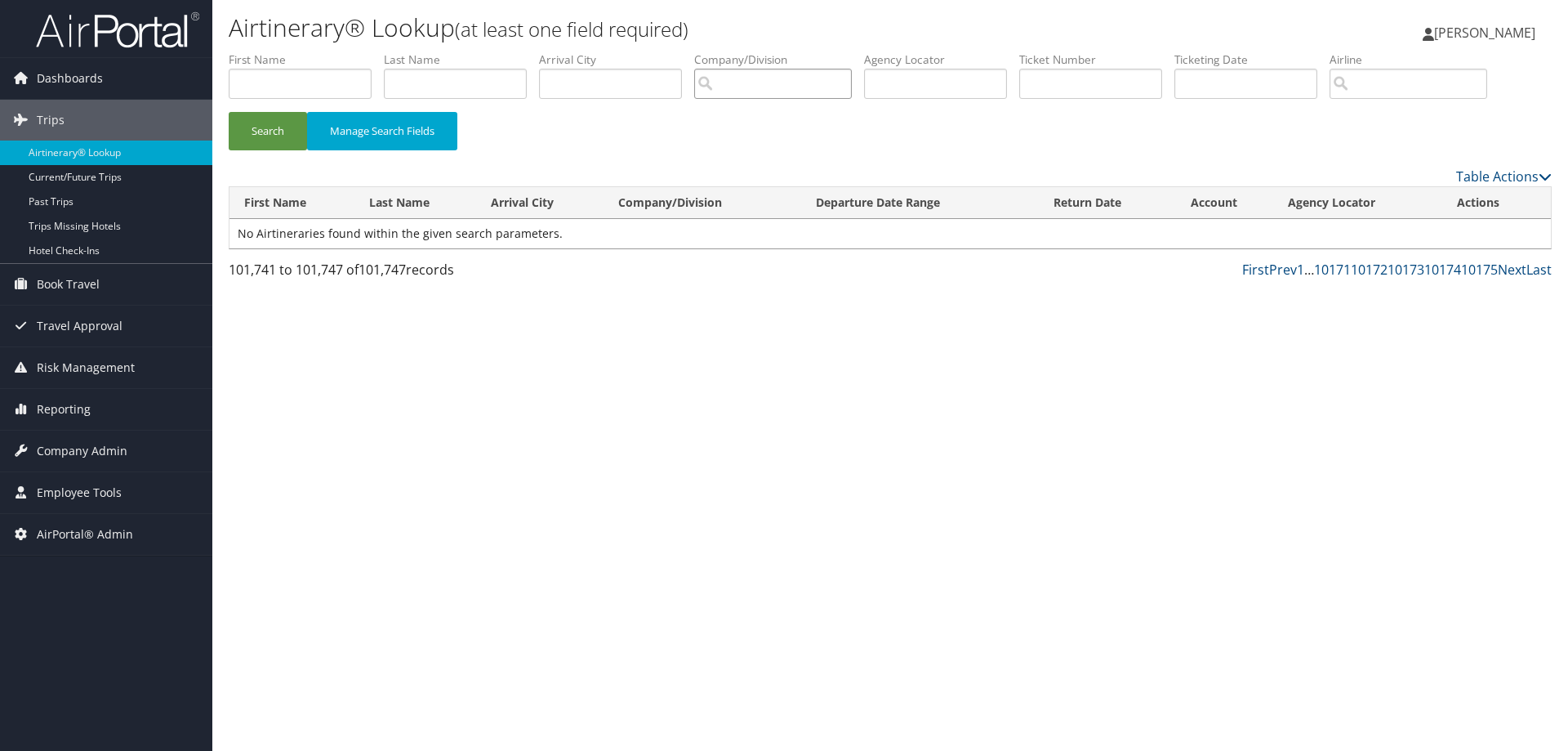
click at [809, 80] on input "search" at bounding box center [773, 83] width 157 height 30
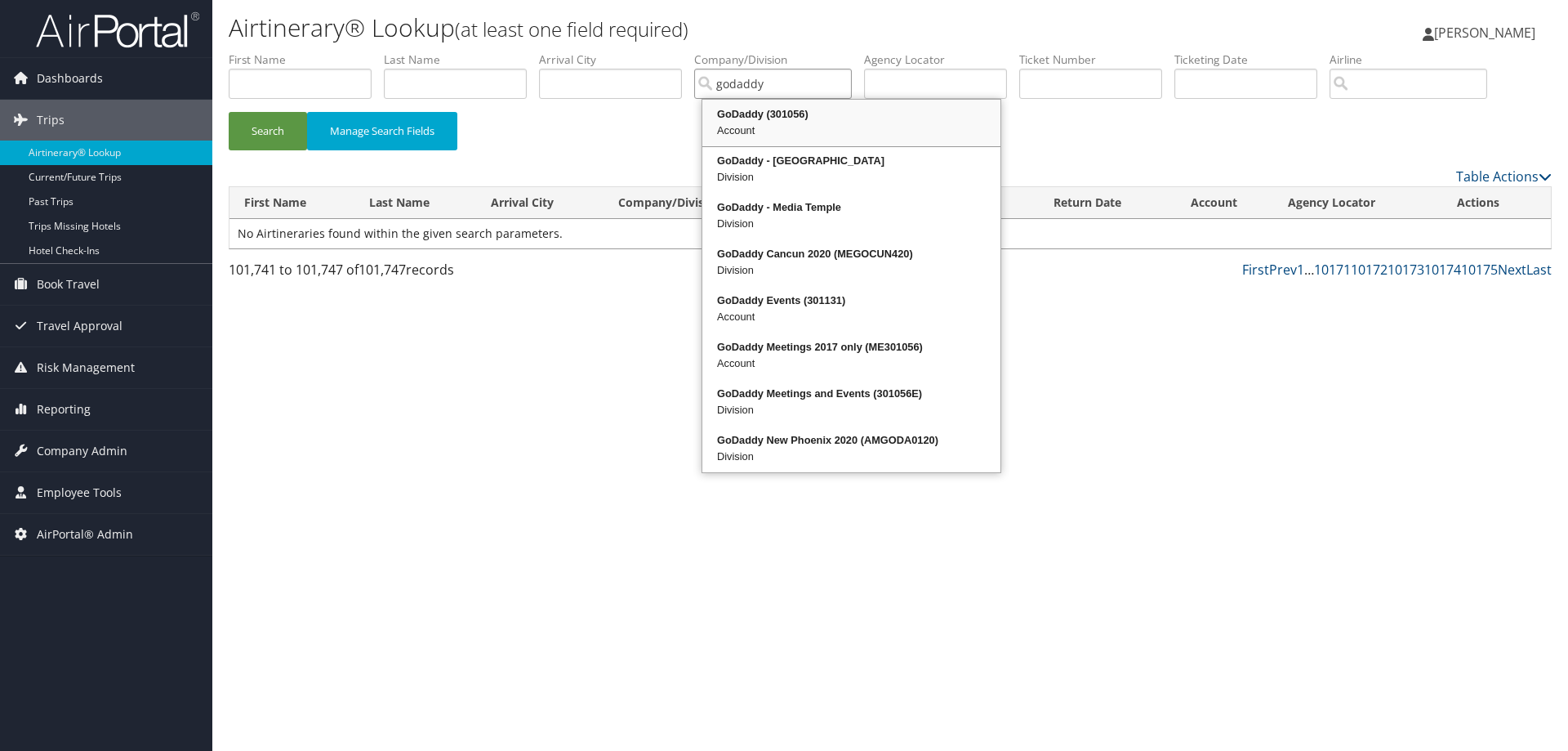
click at [814, 114] on div "GoDaddy (301056)" at bounding box center [851, 114] width 293 height 16
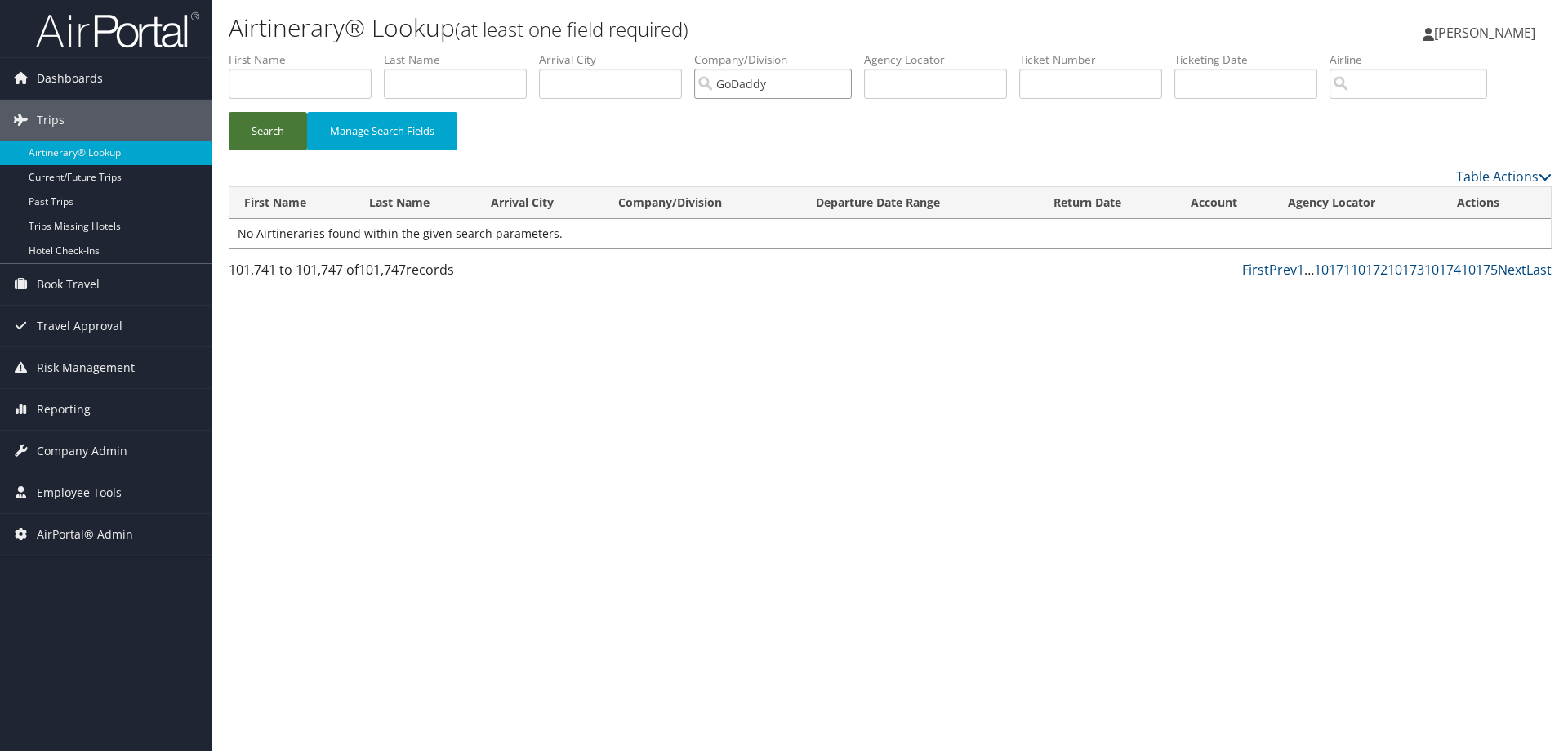
type input "GoDaddy"
click at [261, 141] on button "Search" at bounding box center [268, 131] width 79 height 38
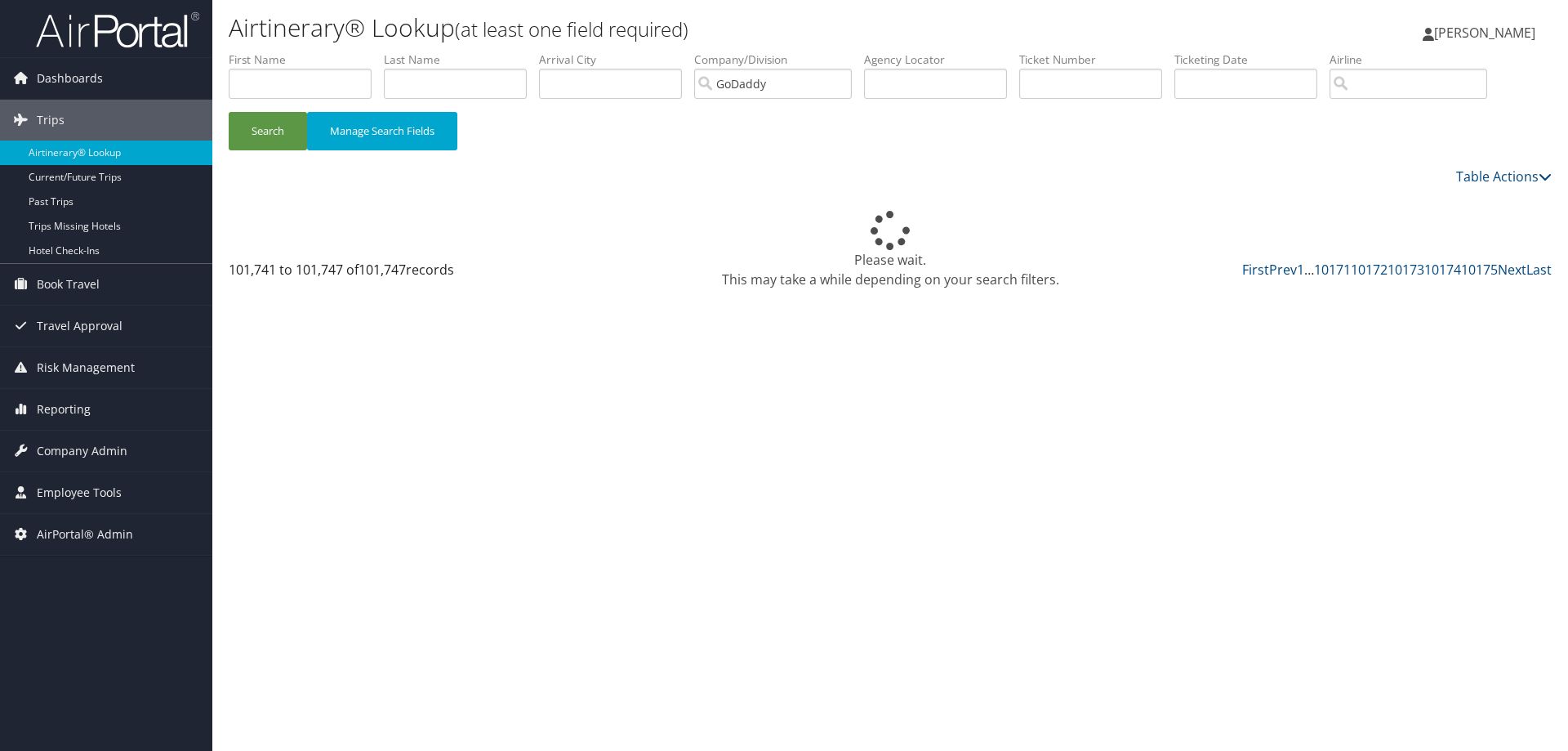
click at [1541, 272] on div "Please wait. This may take a while depending on your search filters." at bounding box center [890, 251] width 1323 height 79
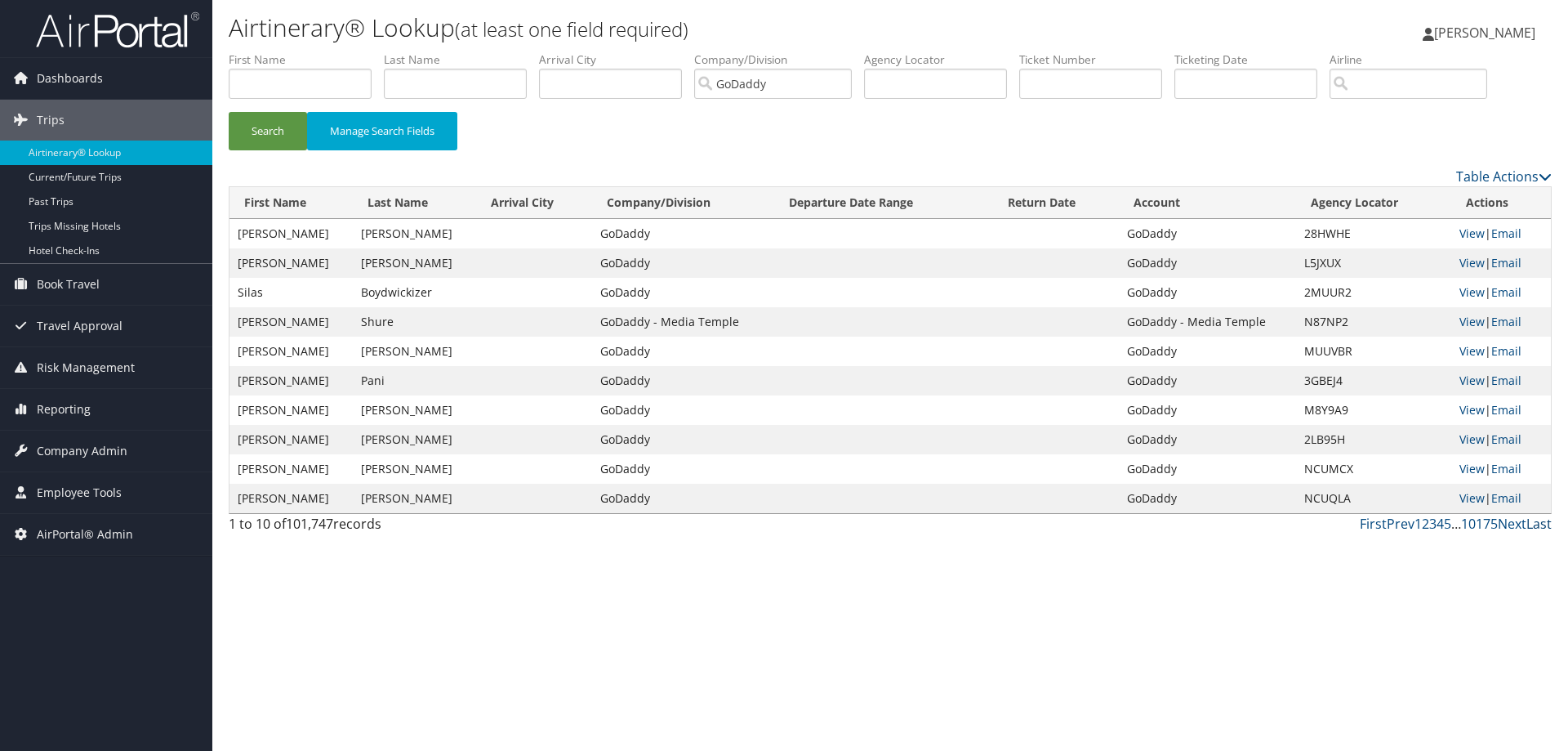
click at [1547, 521] on link "Last" at bounding box center [1540, 524] width 26 height 18
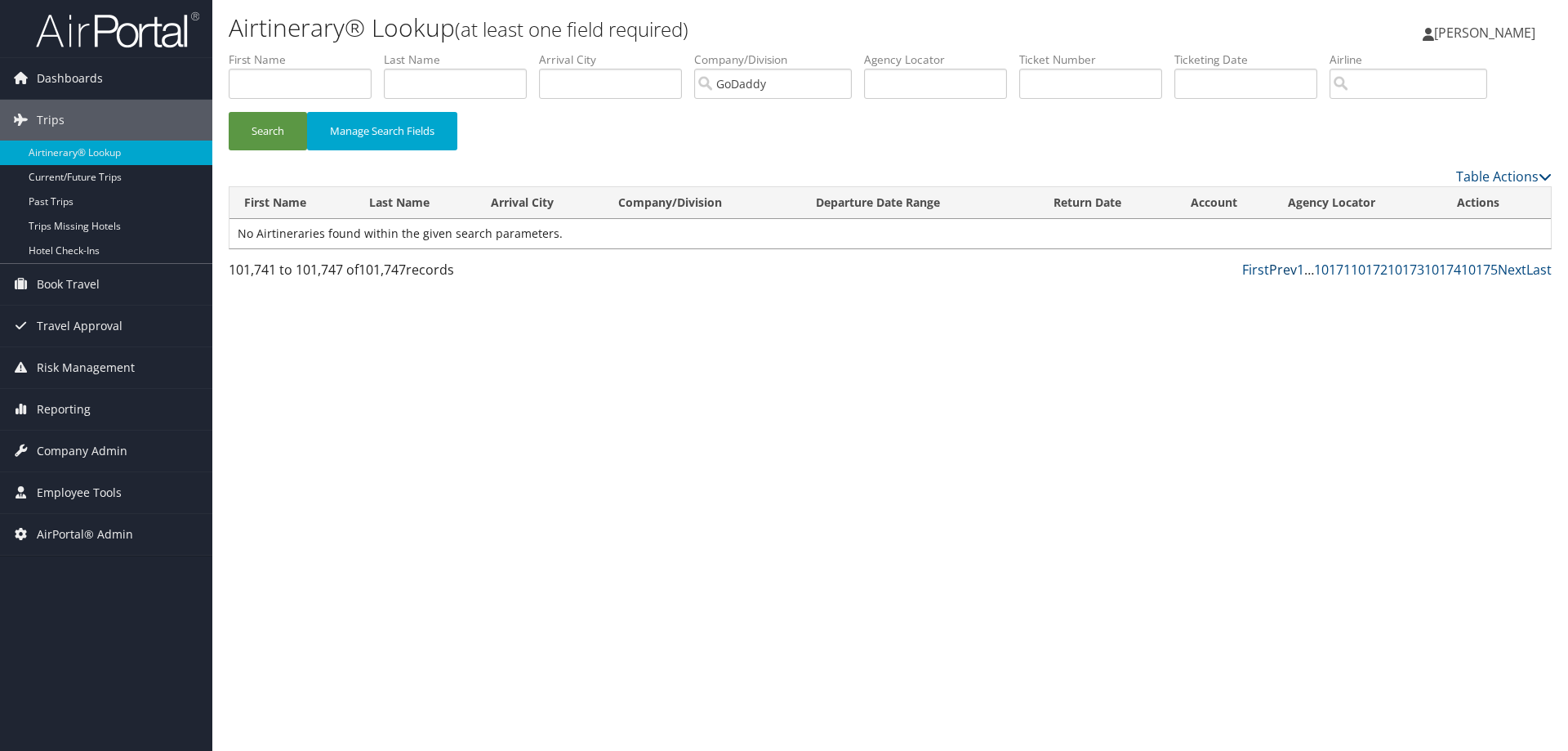
click at [1287, 269] on link "Prev" at bounding box center [1283, 270] width 27 height 18
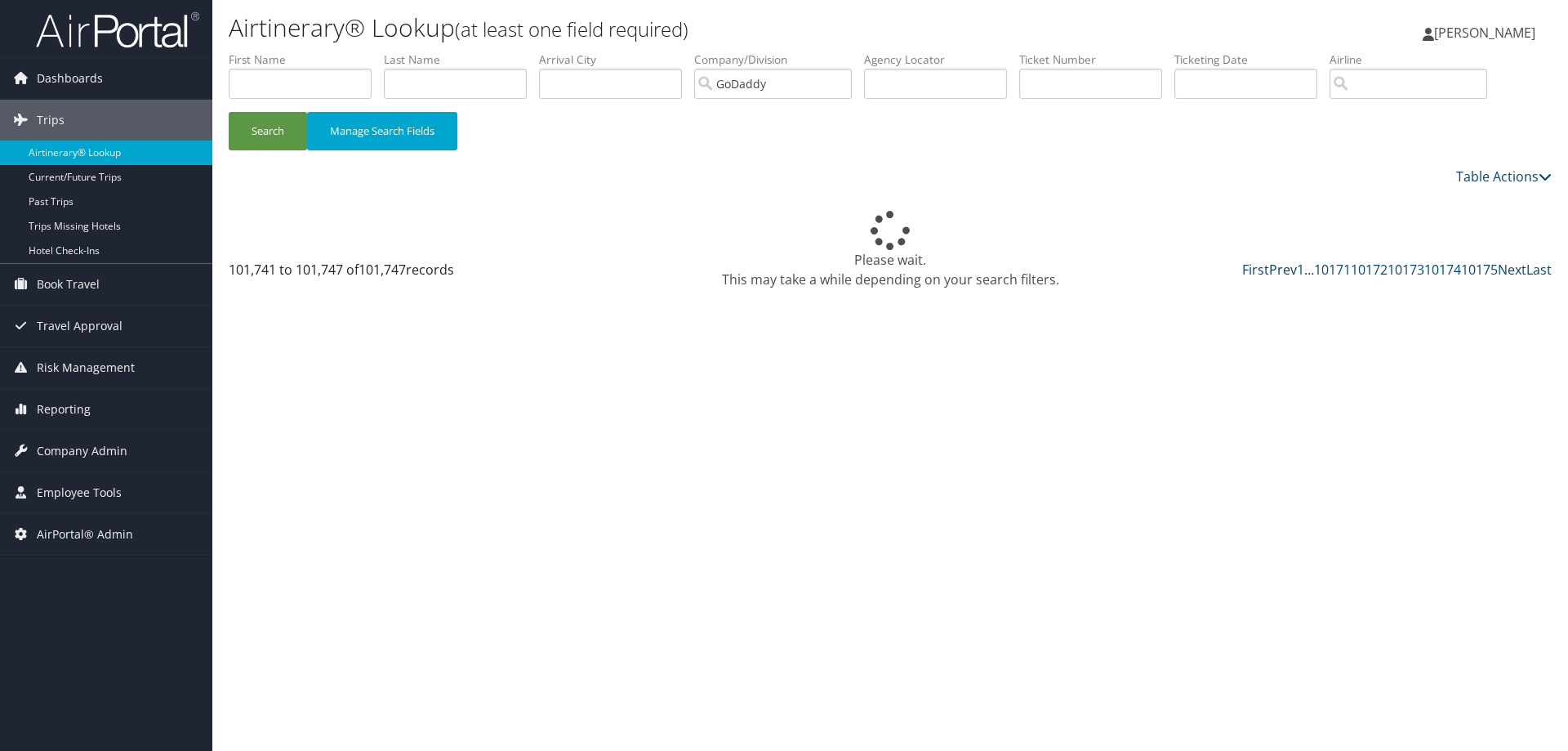
click at [1287, 269] on div "Please wait. This may take a while depending on your search filters." at bounding box center [890, 251] width 1323 height 79
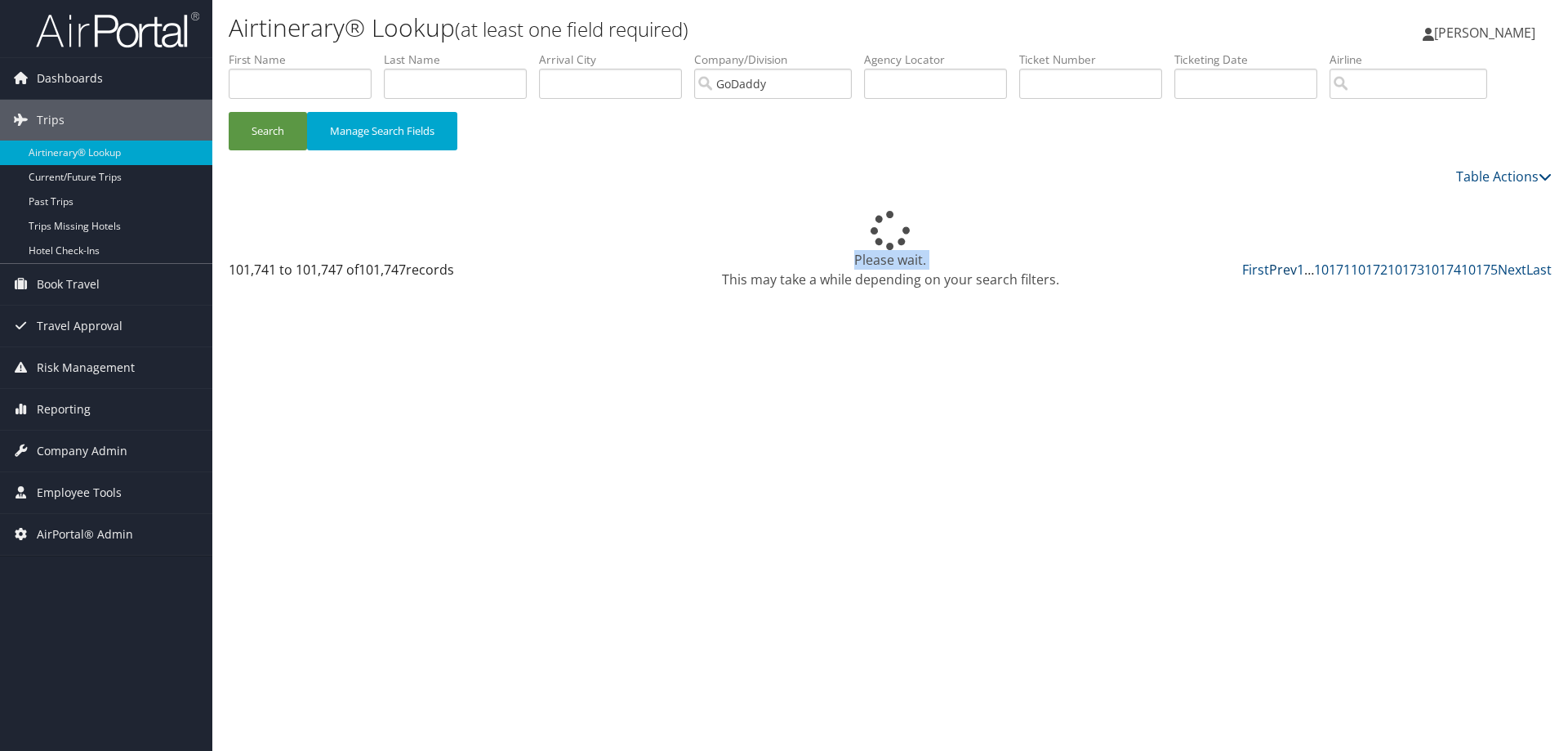
click at [1287, 269] on div "Please wait. This may take a while depending on your search filters." at bounding box center [890, 251] width 1323 height 79
click at [1289, 269] on div "Please wait. This may take a while depending on your search filters." at bounding box center [890, 251] width 1323 height 79
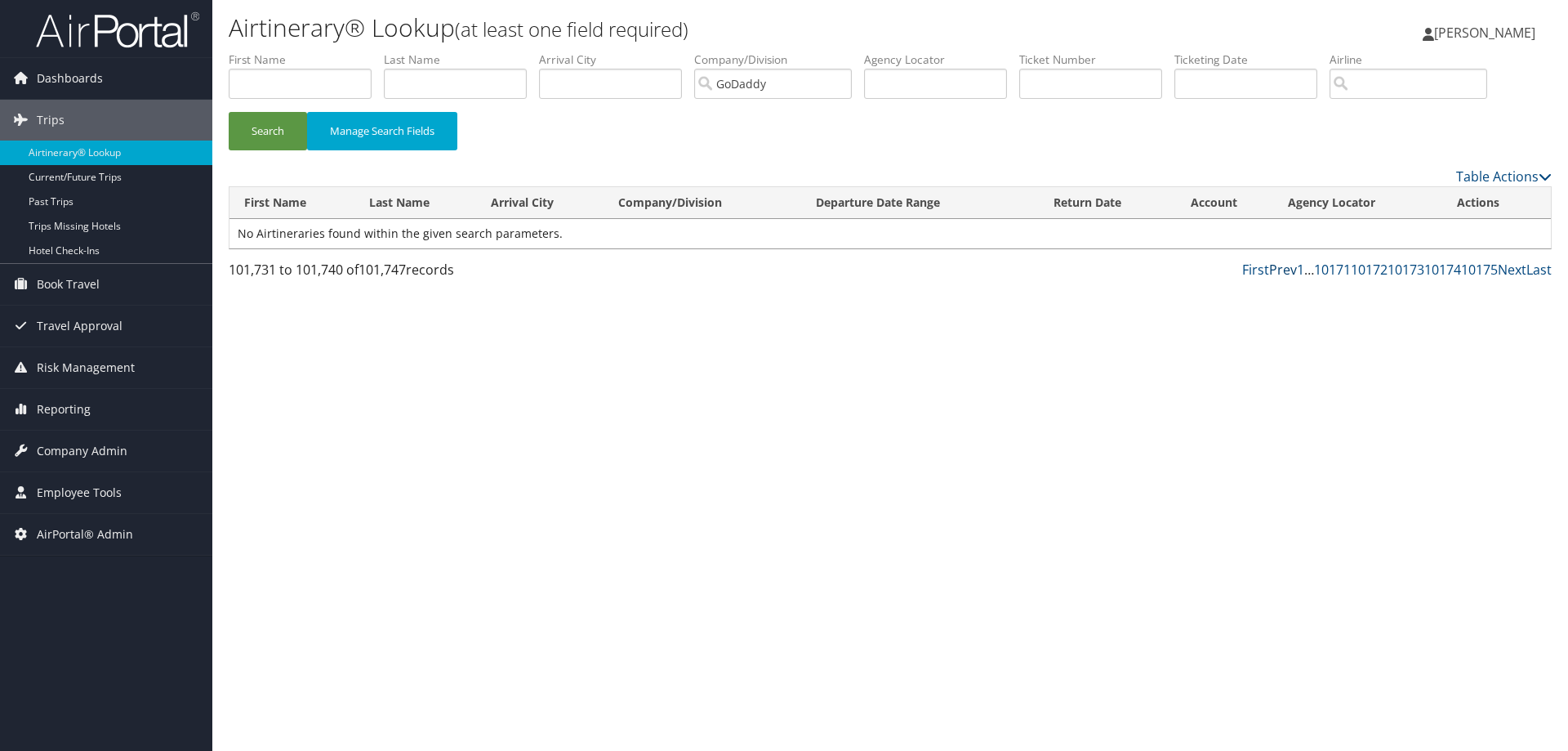
click at [1285, 269] on link "Prev" at bounding box center [1283, 270] width 27 height 18
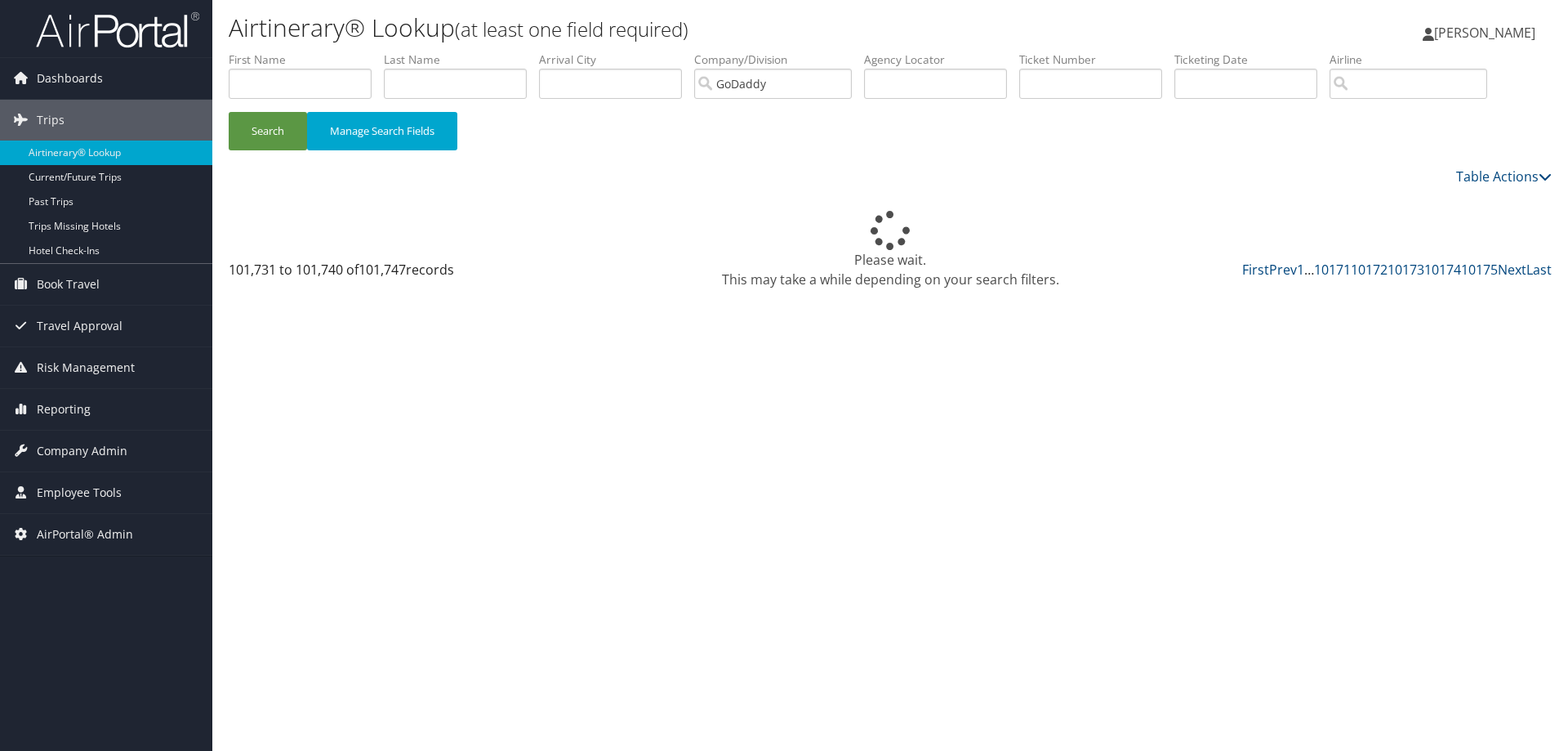
click at [1283, 271] on div "Please wait. This may take a while depending on your search filters." at bounding box center [890, 251] width 1323 height 79
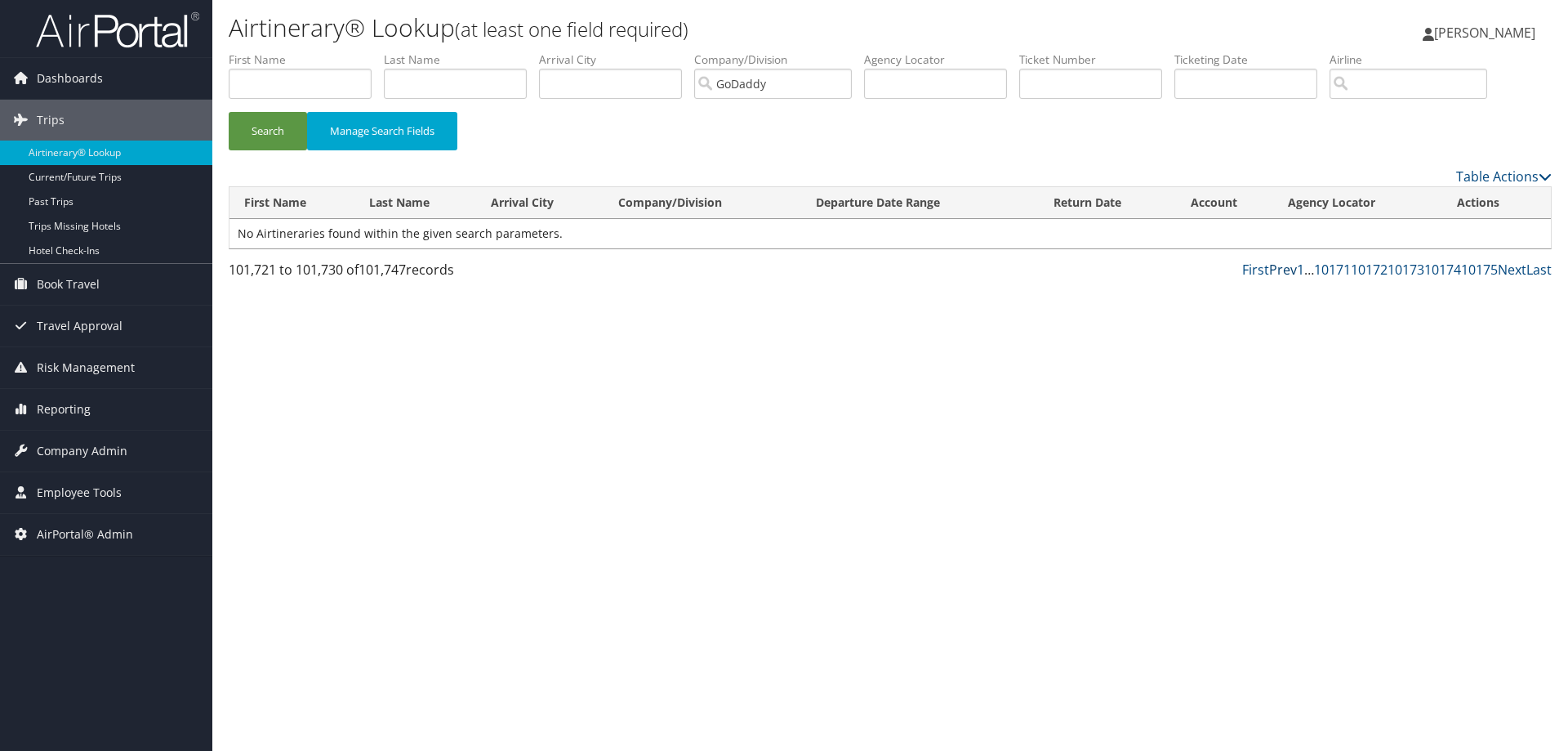
click at [1283, 268] on link "Prev" at bounding box center [1283, 270] width 27 height 18
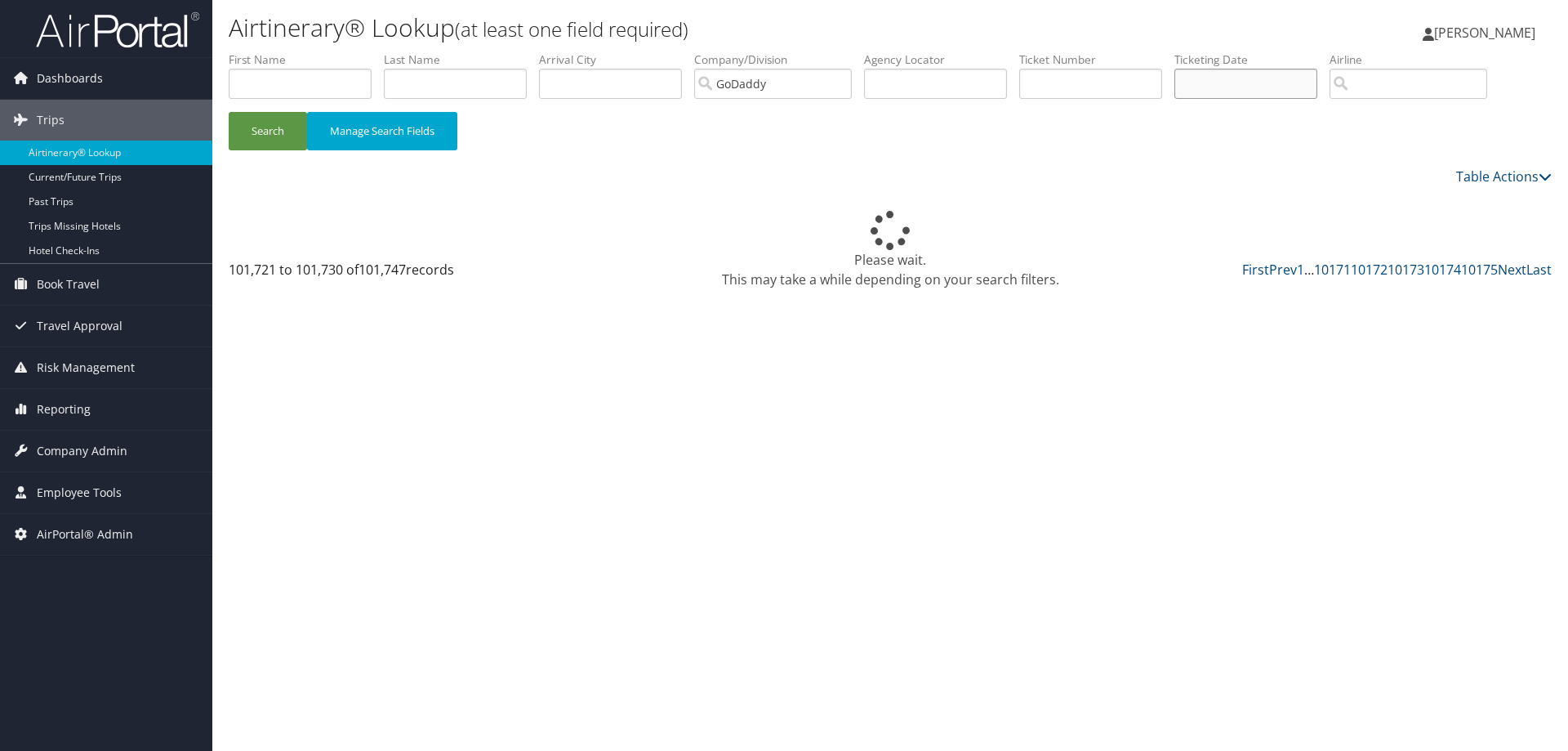
click at [1249, 96] on input "text" at bounding box center [1246, 83] width 143 height 30
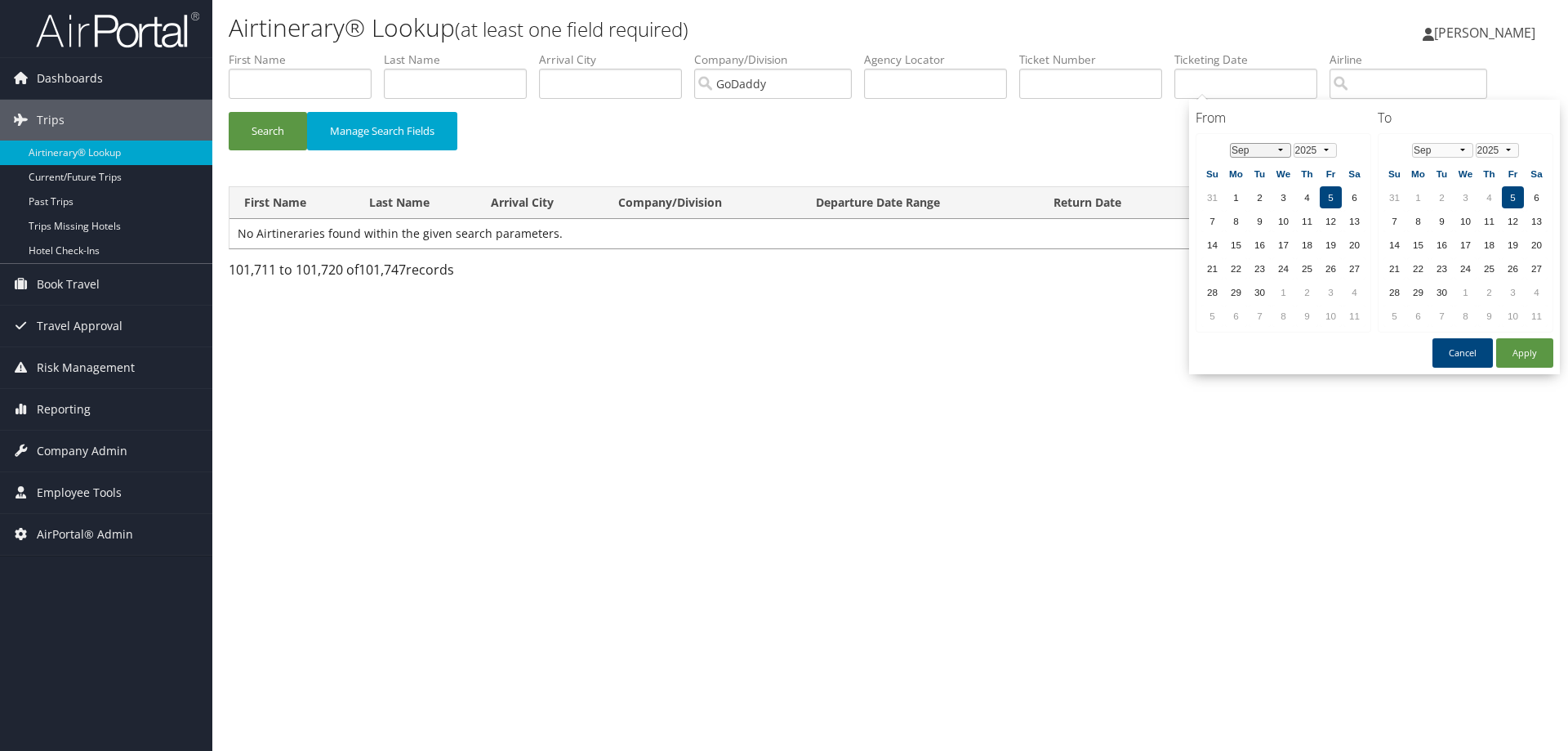
click at [1277, 146] on select "Jan Feb Mar Apr May Jun Jul Aug Sep Oct Nov Dec" at bounding box center [1261, 150] width 61 height 15
click at [1210, 241] on td "10" at bounding box center [1212, 245] width 22 height 22
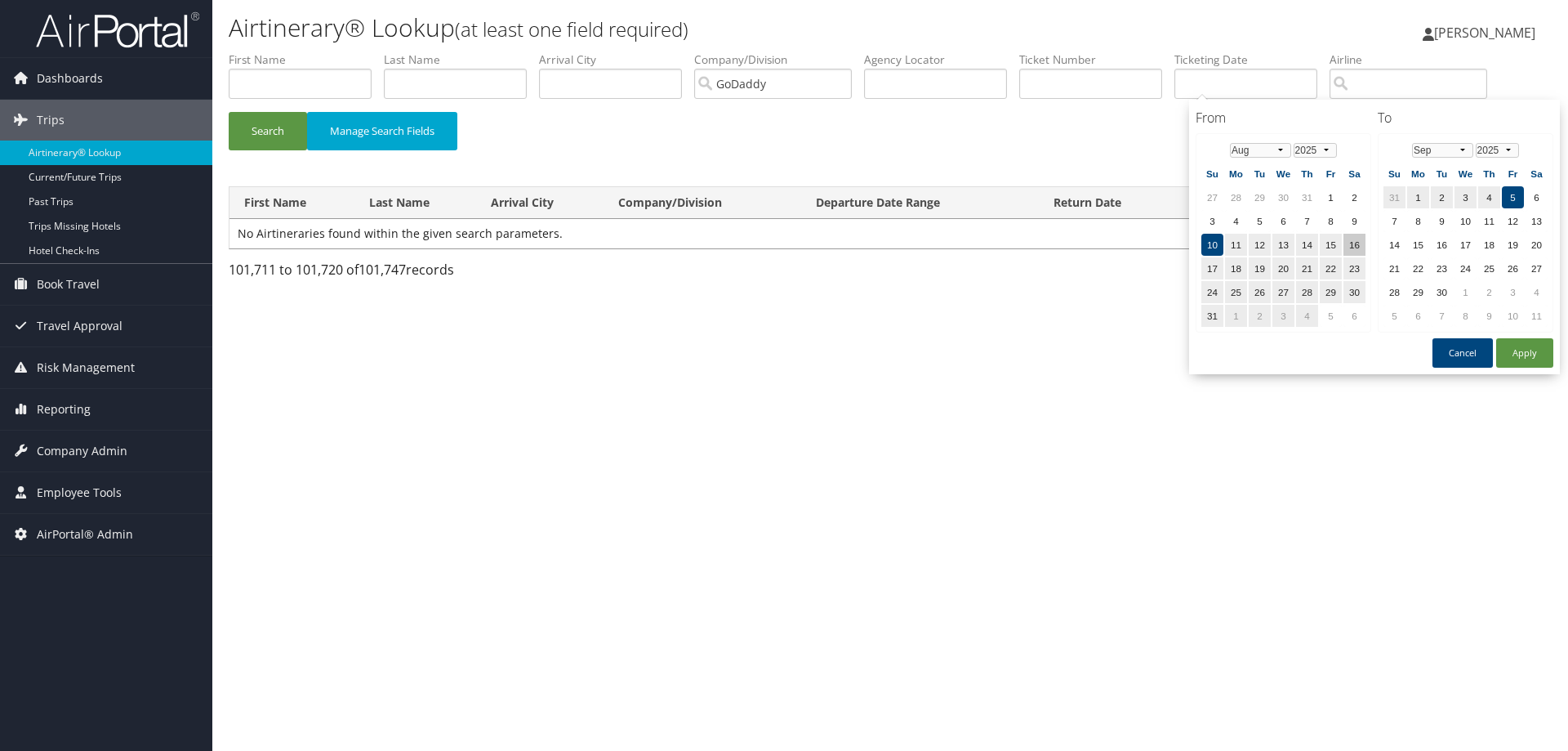
click at [1355, 241] on td "16" at bounding box center [1355, 245] width 22 height 22
click at [1530, 349] on button "Apply" at bounding box center [1525, 353] width 58 height 29
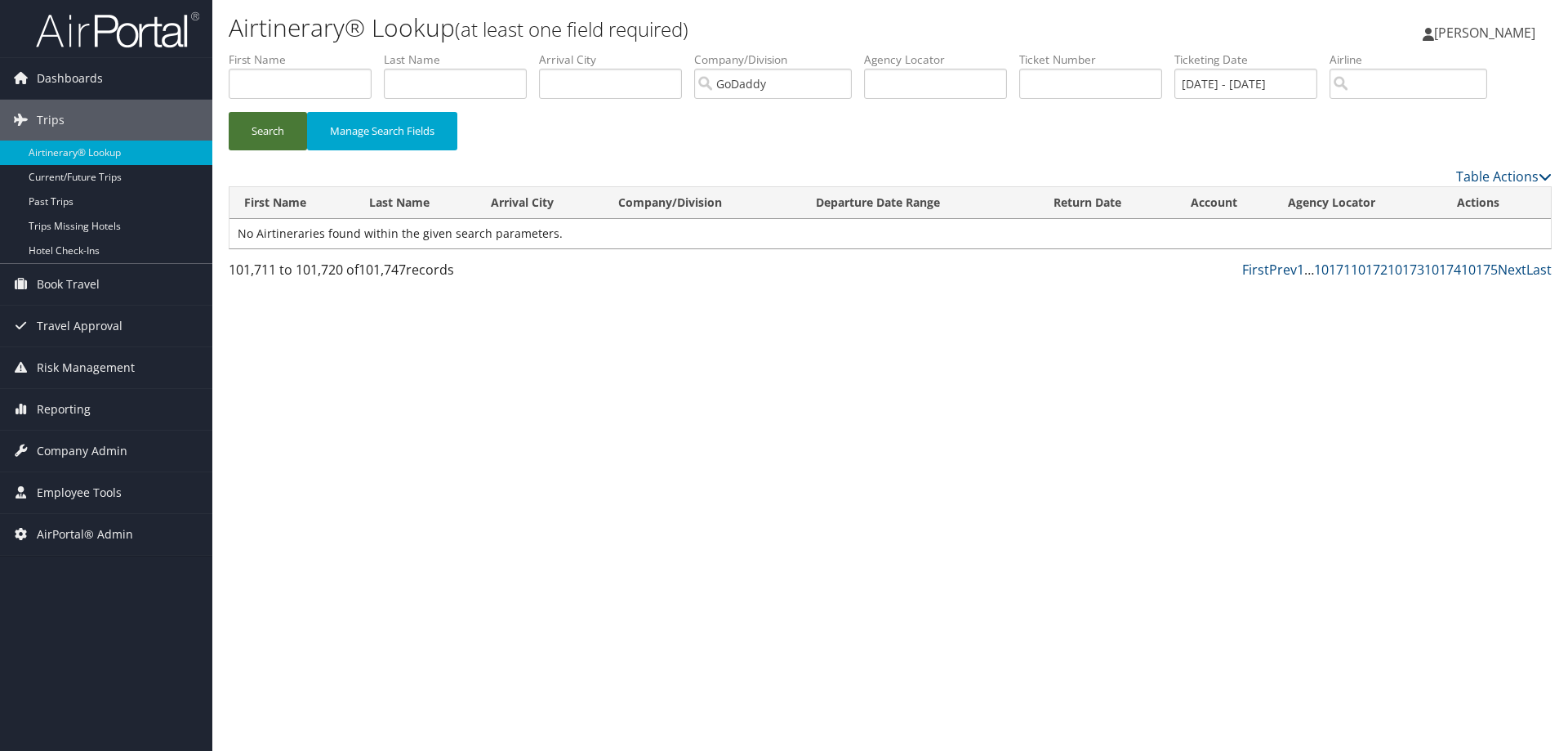
click at [280, 116] on button "Search" at bounding box center [268, 131] width 79 height 38
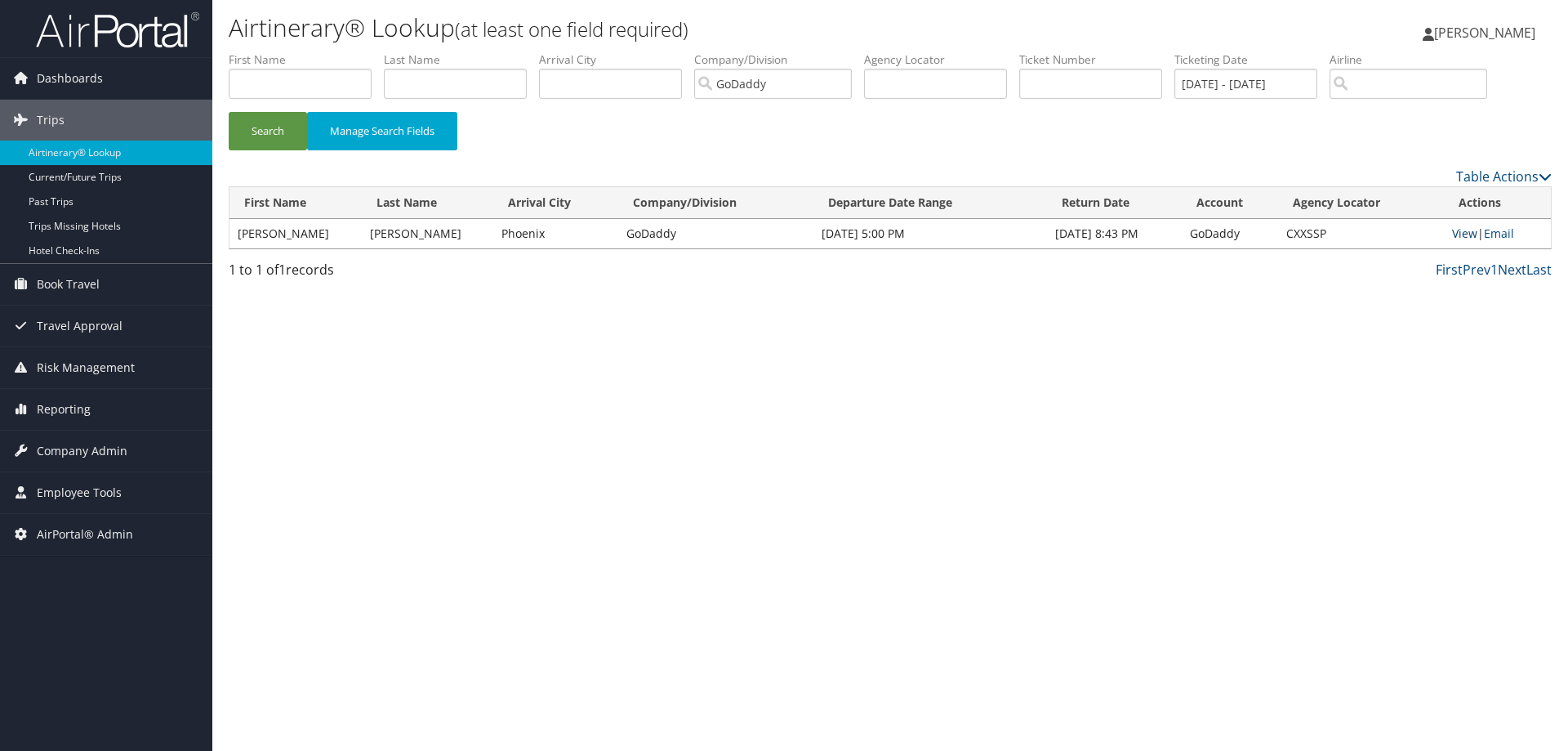
click at [1468, 233] on link "View" at bounding box center [1466, 233] width 26 height 16
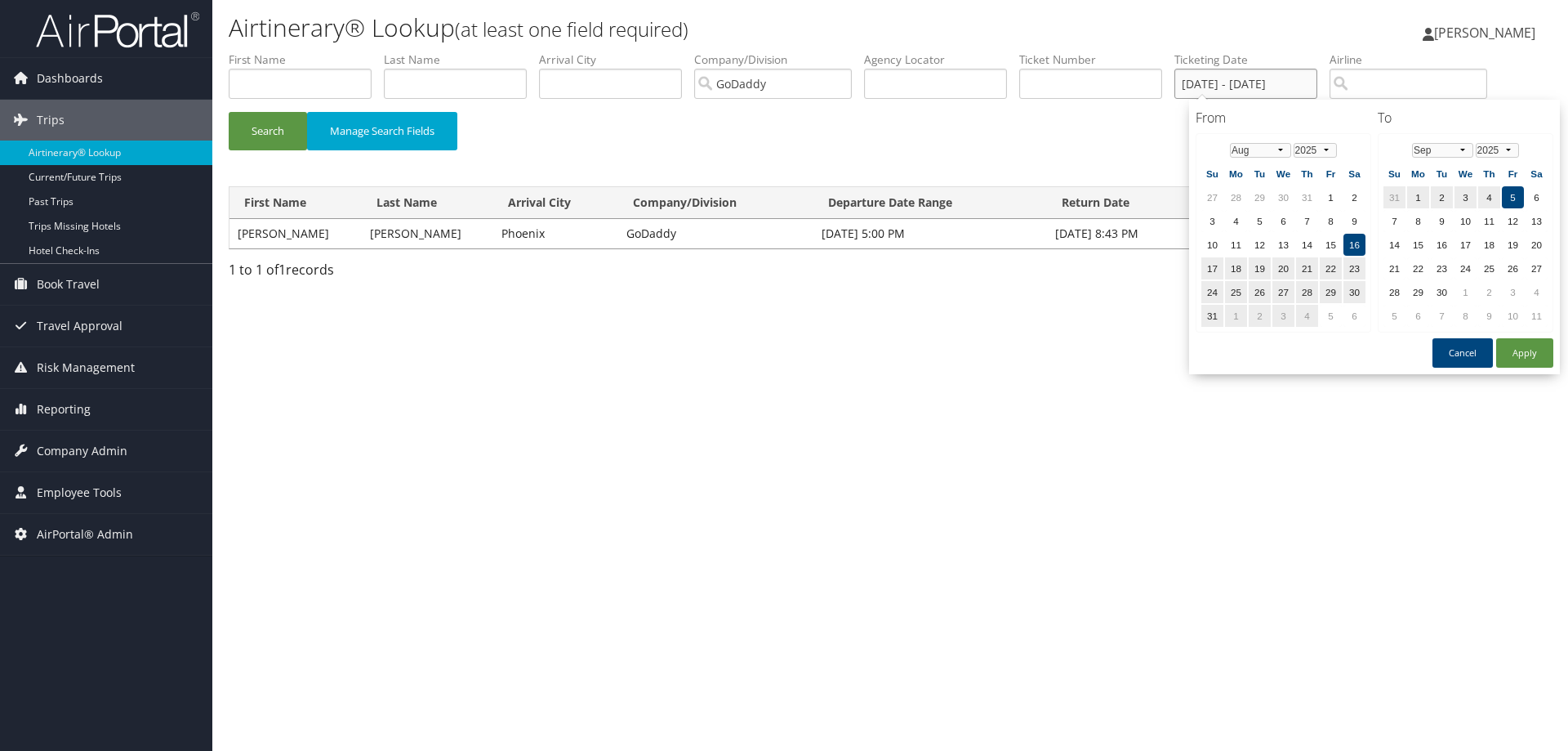
click at [1255, 88] on input "08/16/2025 - 09/05/2025" at bounding box center [1246, 83] width 143 height 30
click at [1246, 150] on select "Jan Feb Mar Apr May Jun Jul Aug Sep Oct Nov Dec" at bounding box center [1261, 150] width 61 height 15
click at [1311, 220] on td "10" at bounding box center [1307, 221] width 22 height 22
click at [1445, 345] on button "Cancel" at bounding box center [1463, 353] width 60 height 29
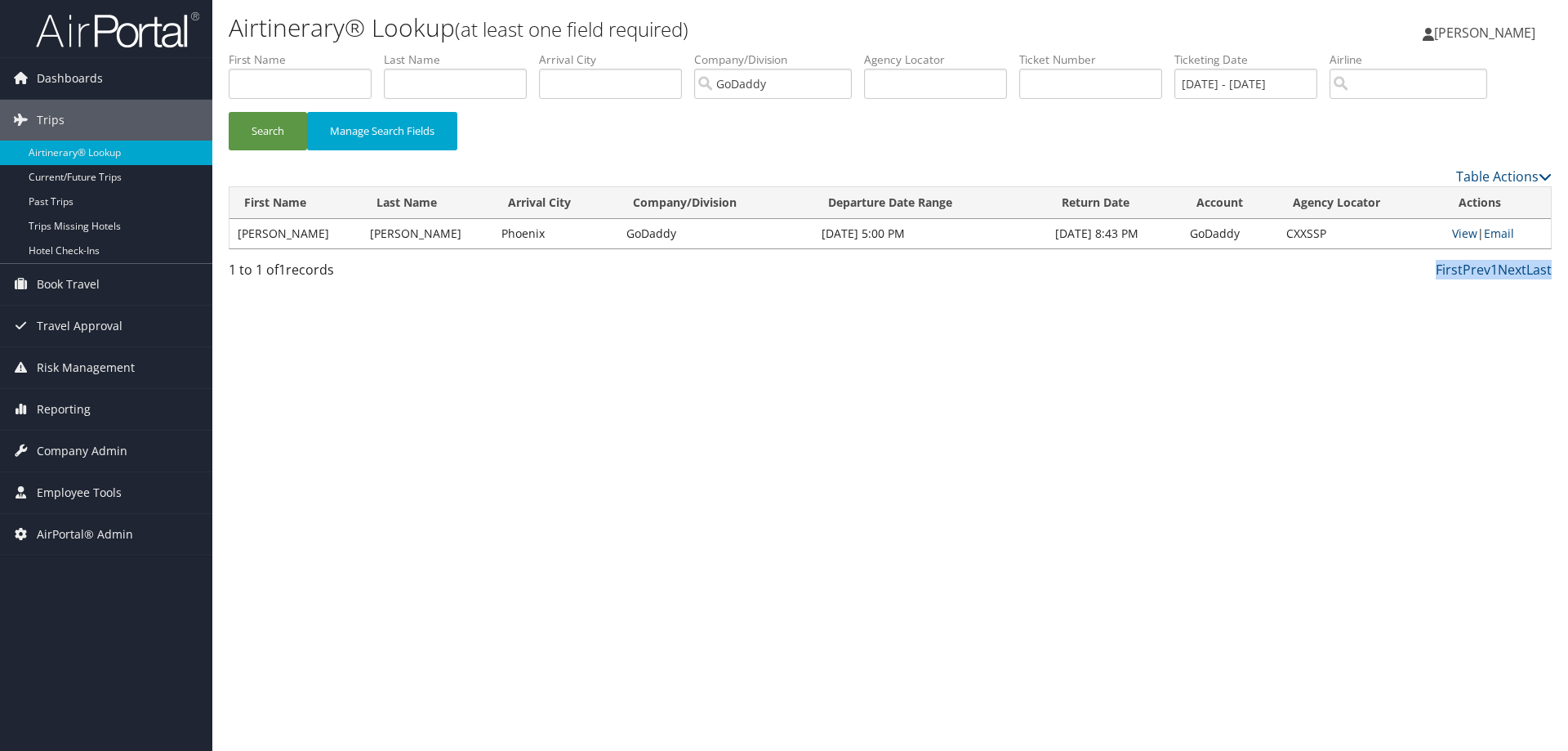
click at [1445, 345] on div "Airtinerary® Lookup (at least one field required) Ryan Katz Ryan Katz My Settin…" at bounding box center [890, 375] width 1356 height 751
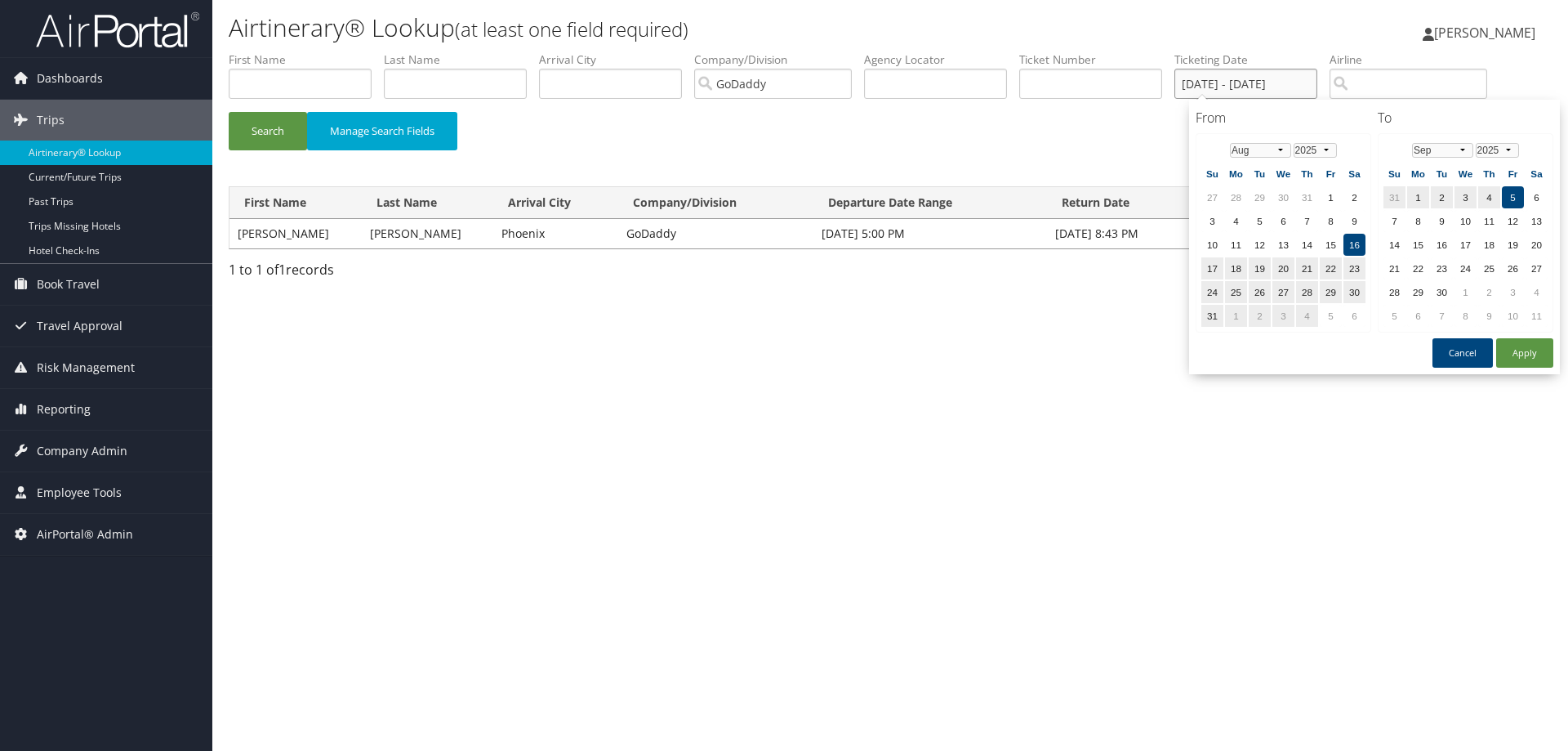
click at [1220, 95] on input "08/16/2025 - 09/05/2025" at bounding box center [1246, 83] width 143 height 30
click at [1243, 153] on select "Jan Feb Mar Apr May Jun Jul Aug Sep Oct Nov Dec" at bounding box center [1261, 150] width 61 height 15
click at [1243, 223] on td "7" at bounding box center [1236, 221] width 22 height 22
click at [1241, 221] on td "7" at bounding box center [1236, 221] width 22 height 22
click at [1239, 219] on td "7" at bounding box center [1236, 221] width 22 height 22
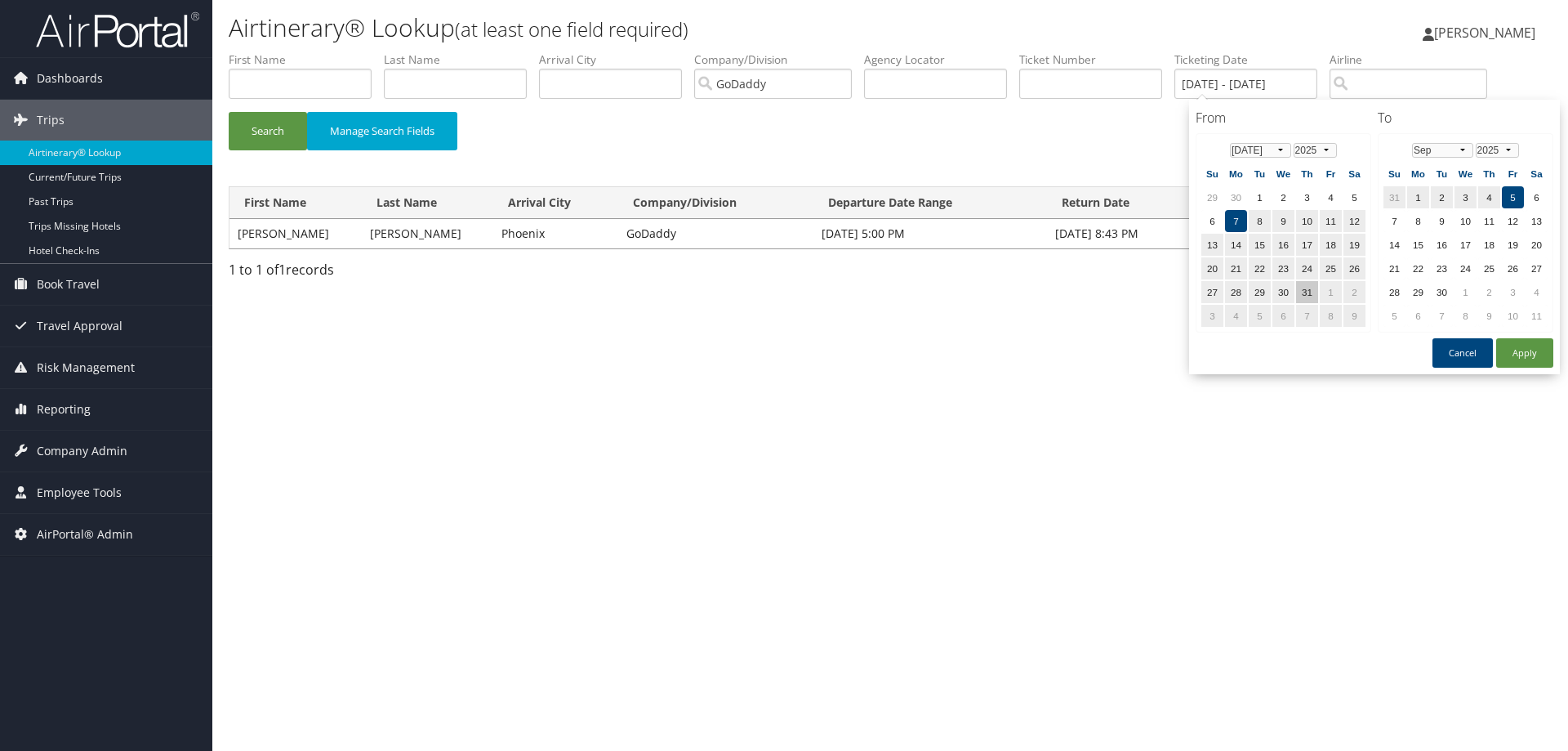
click at [1314, 292] on td "31" at bounding box center [1307, 292] width 22 height 22
click at [1531, 347] on button "Apply" at bounding box center [1525, 353] width 58 height 29
type input "07/31/2025 - 09/05/2025"
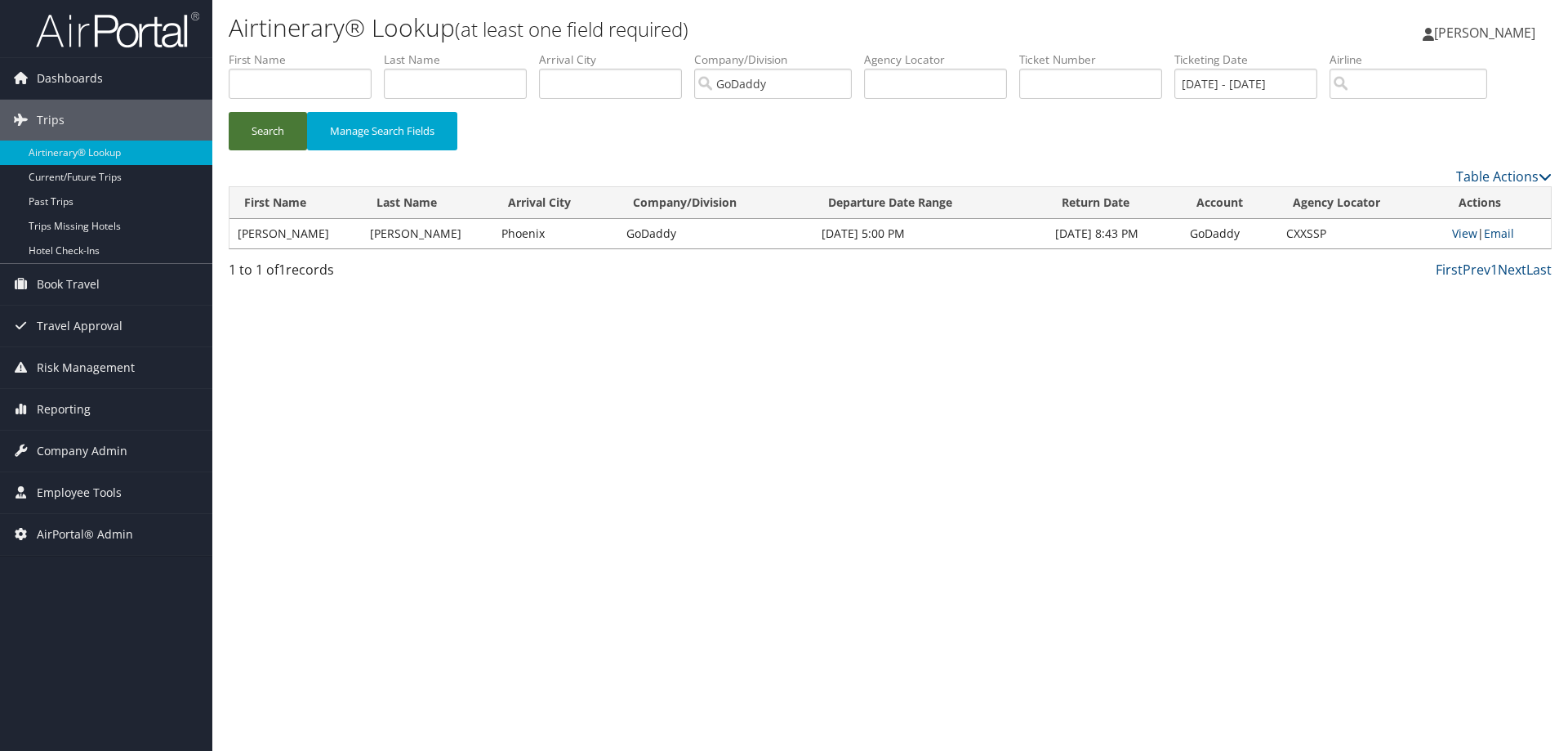
click at [272, 126] on button "Search" at bounding box center [268, 131] width 79 height 38
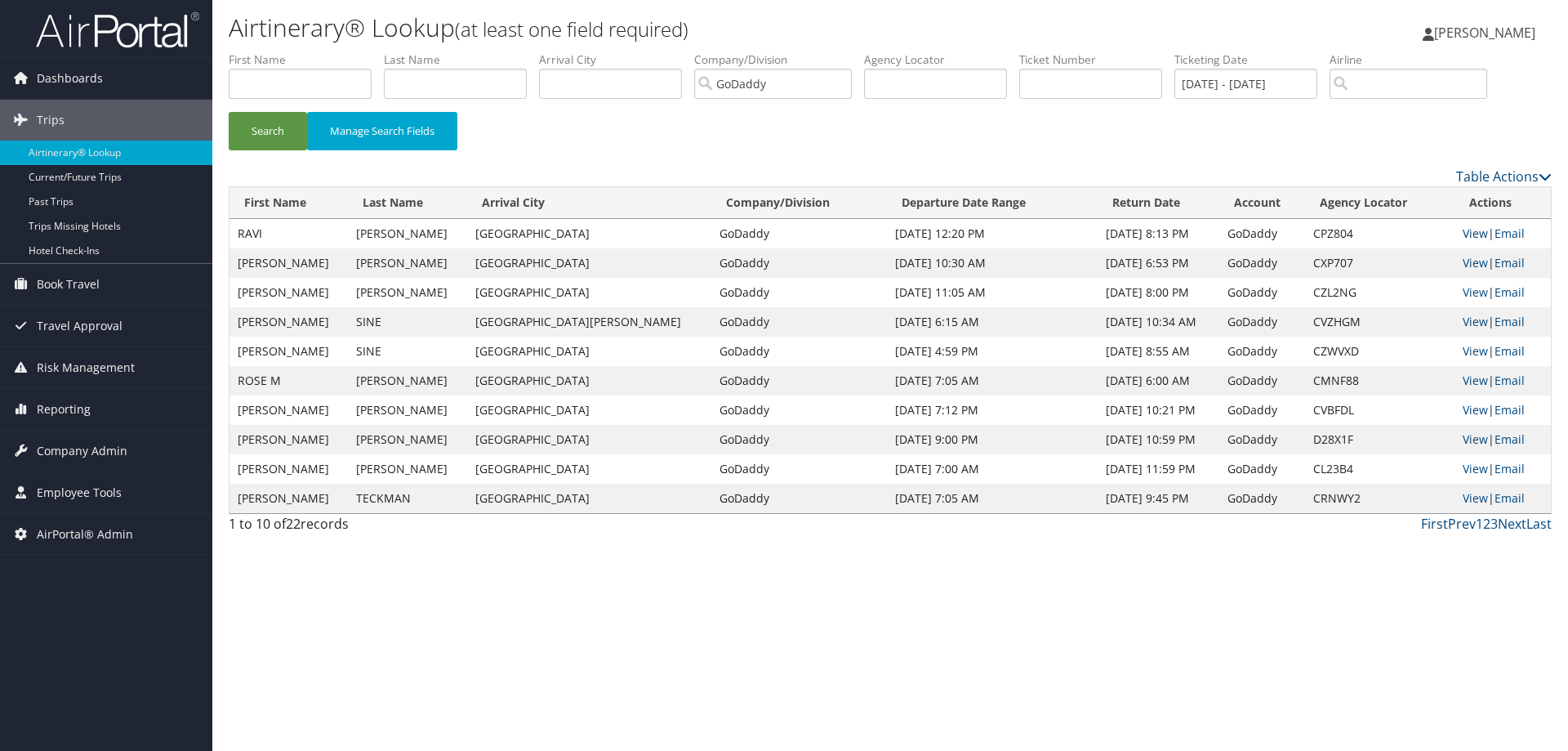
click at [1468, 232] on link "View" at bounding box center [1476, 233] width 26 height 16
click at [1474, 467] on link "View" at bounding box center [1476, 468] width 26 height 16
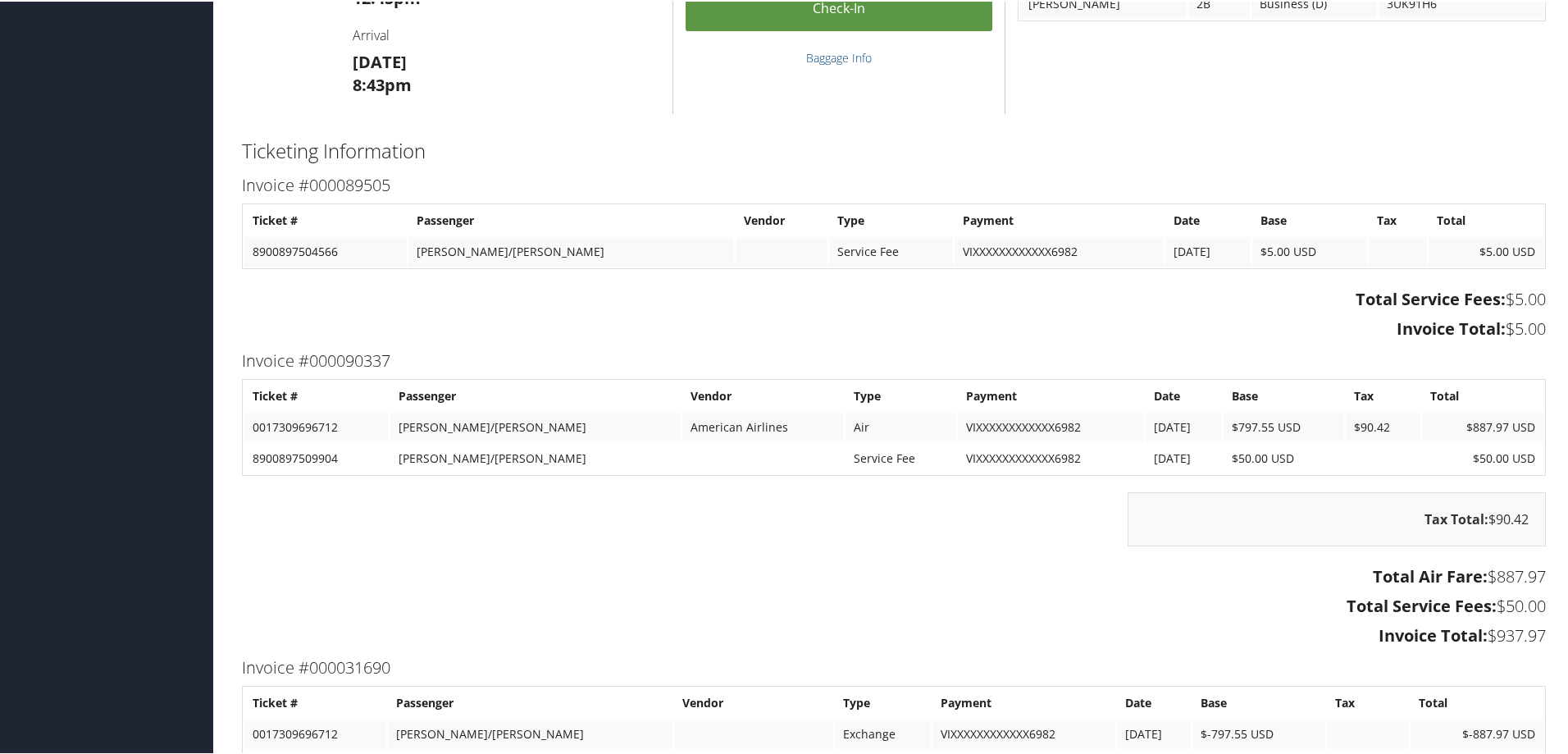
scroll to position [1081, 0]
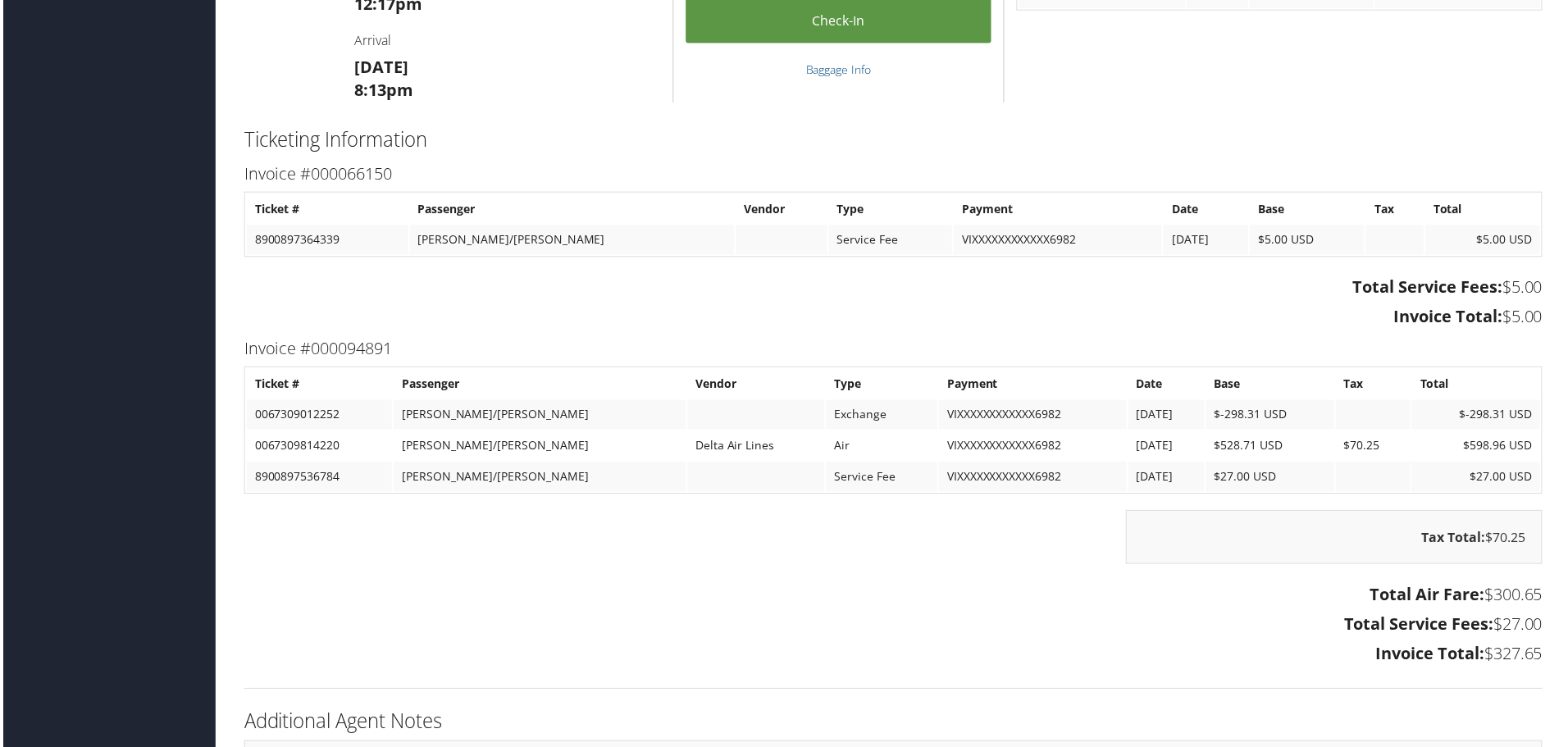
scroll to position [1312, 0]
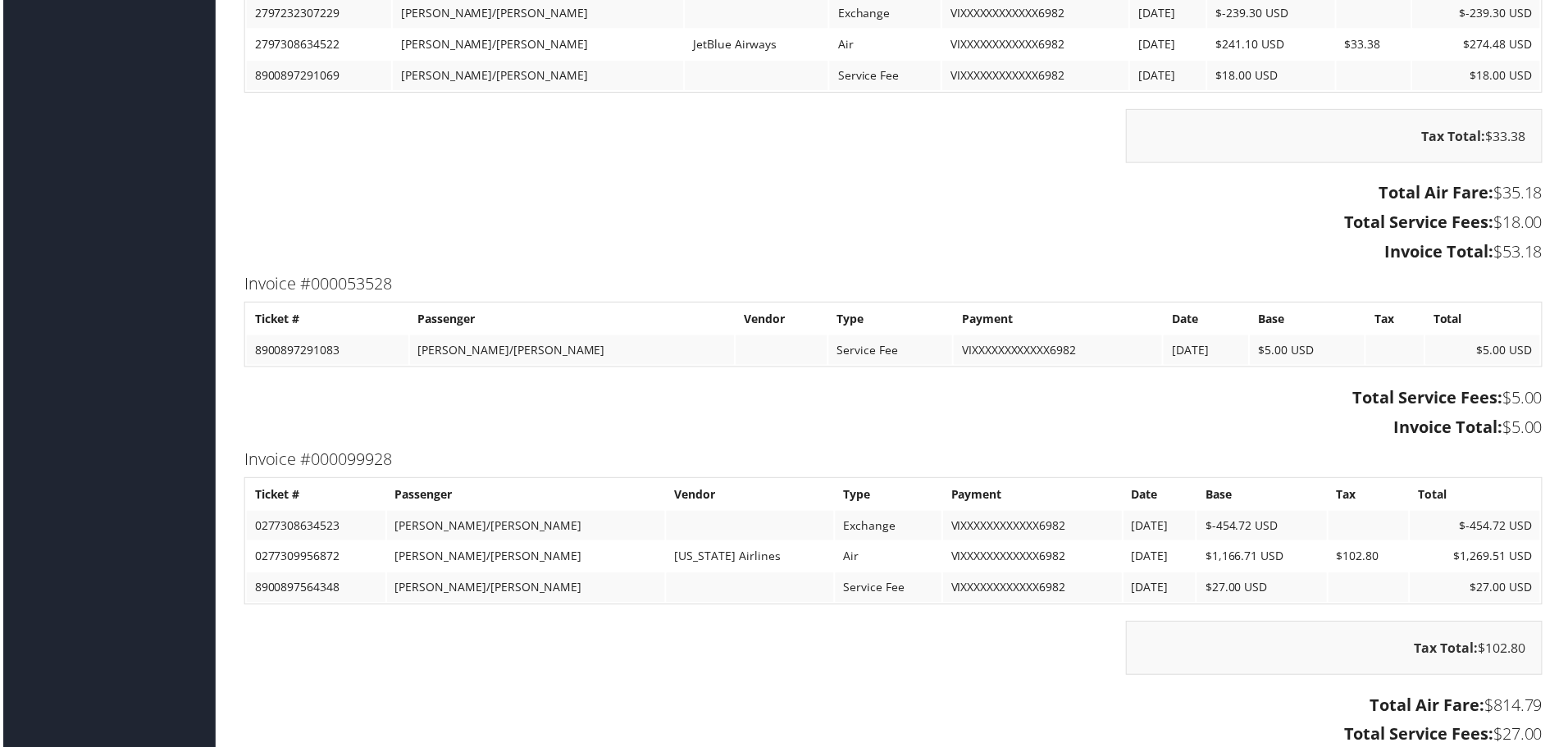
scroll to position [1558, 0]
